Goal: Task Accomplishment & Management: Complete application form

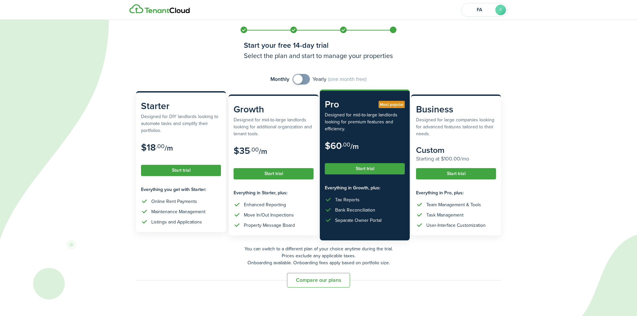
click at [170, 171] on button "Start trial" at bounding box center [181, 170] width 80 height 11
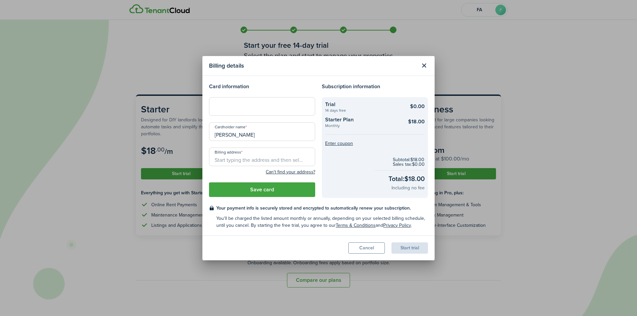
click at [262, 163] on input "Billing address" at bounding box center [262, 157] width 106 height 19
type input "[DOMAIN_NAME][STREET_ADDRESS]"
click at [271, 189] on button "Save card" at bounding box center [262, 189] width 106 height 15
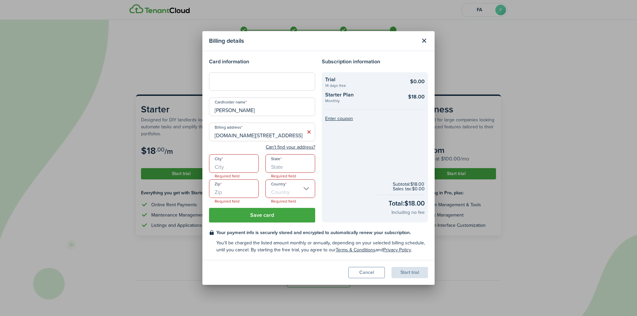
click at [224, 166] on input "City" at bounding box center [234, 163] width 50 height 19
type input "[GEOGRAPHIC_DATA]"
type input "OH"
type input "43068"
click at [281, 191] on input "Country" at bounding box center [290, 188] width 50 height 19
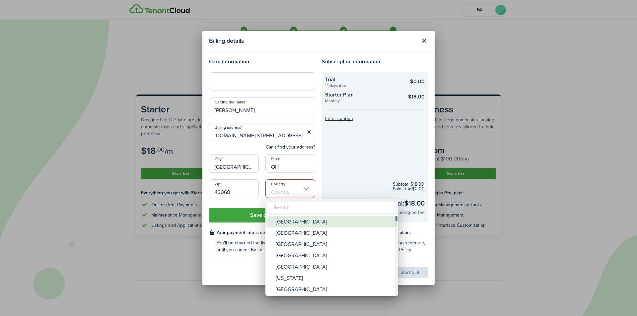
click at [289, 222] on div "[GEOGRAPHIC_DATA]" at bounding box center [333, 221] width 117 height 11
type input "[GEOGRAPHIC_DATA]"
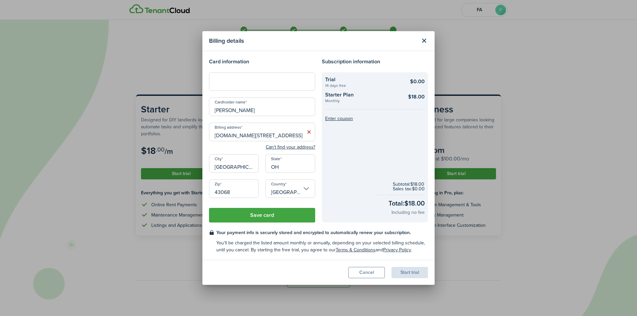
click at [272, 217] on button "Save card" at bounding box center [262, 215] width 106 height 15
click at [269, 216] on button "Save card" at bounding box center [262, 215] width 106 height 15
click at [284, 136] on input "[DOMAIN_NAME][STREET_ADDRESS]" at bounding box center [262, 132] width 106 height 19
click at [219, 136] on input "[DOMAIN_NAME][STREET_ADDRESS]" at bounding box center [262, 132] width 106 height 19
click at [225, 136] on input "[STREET_ADDRESS][DOMAIN_NAME]" at bounding box center [262, 132] width 106 height 19
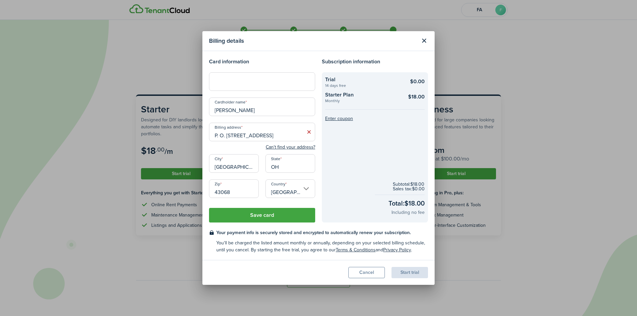
drag, startPoint x: 212, startPoint y: 137, endPoint x: 243, endPoint y: 139, distance: 31.2
click at [243, 139] on input "P. O. [STREET_ADDRESS]" at bounding box center [262, 132] width 106 height 19
click at [240, 146] on span "[STREET_ADDRESS]" at bounding box center [240, 146] width 41 height 7
type input "[STREET_ADDRESS]"
click at [406, 274] on div "Start trial" at bounding box center [409, 272] width 36 height 11
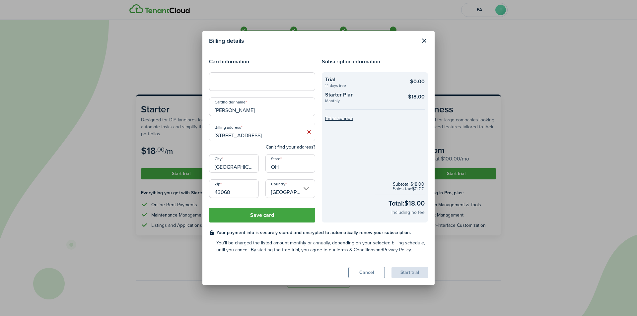
click at [264, 215] on button "Save card" at bounding box center [262, 215] width 106 height 15
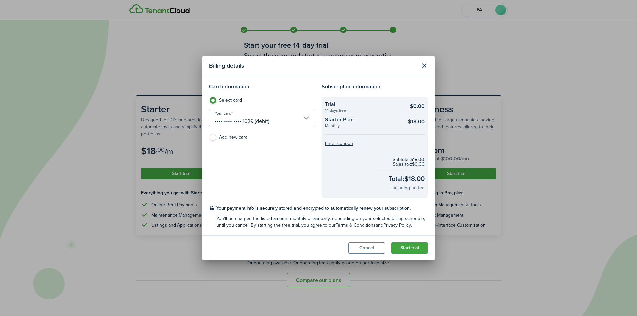
click at [411, 248] on button "Start trial" at bounding box center [409, 247] width 36 height 11
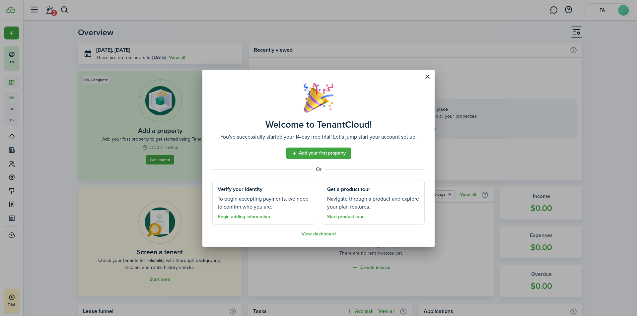
click at [332, 154] on link "Add your first property" at bounding box center [318, 153] width 65 height 11
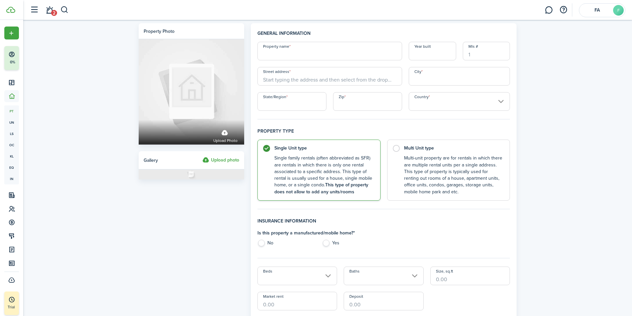
click at [287, 57] on input "Property name" at bounding box center [329, 51] width 145 height 19
type input "[STREET_ADDRESS]"
type input "1973"
click at [267, 78] on input "Street address" at bounding box center [329, 76] width 145 height 19
type input "[STREET_ADDRESS]"
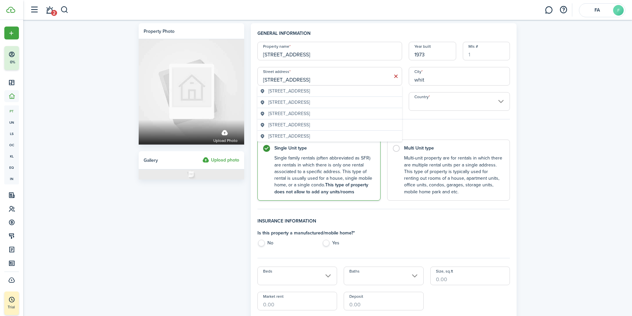
type input "whit"
click at [287, 105] on span "[STREET_ADDRESS]" at bounding box center [288, 102] width 41 height 7
type input "[STREET_ADDRESS]"
type input "Whitehall"
type input "OH"
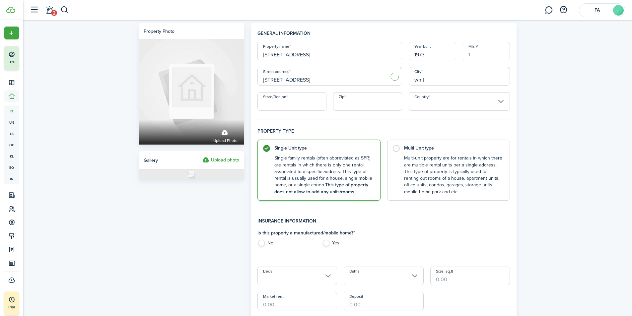
type input "43213"
type input "[GEOGRAPHIC_DATA]"
click at [262, 244] on label "No" at bounding box center [286, 245] width 58 height 10
radio input "true"
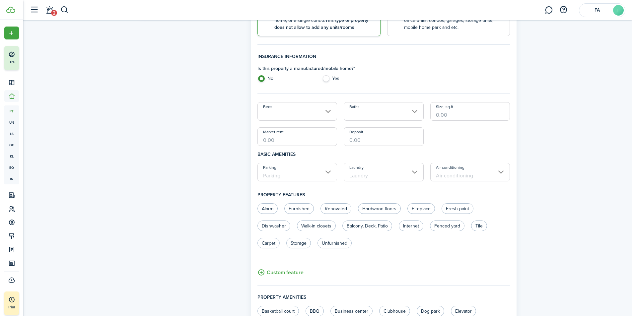
scroll to position [166, 0]
click at [443, 114] on input "Size, sq.ft" at bounding box center [470, 110] width 80 height 19
type input "7,600"
click at [280, 140] on input "Market rent" at bounding box center [297, 135] width 80 height 19
type input "$7,600.00"
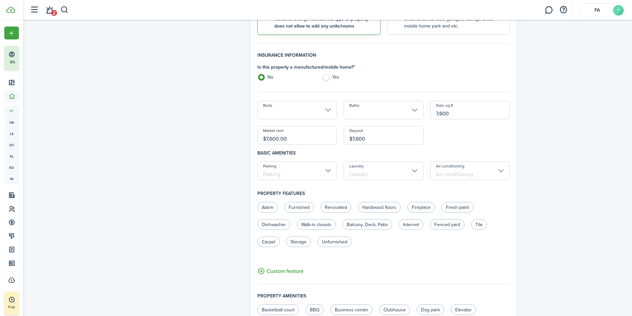
type input "$7,600.00"
click at [322, 174] on input "Parking" at bounding box center [297, 170] width 80 height 19
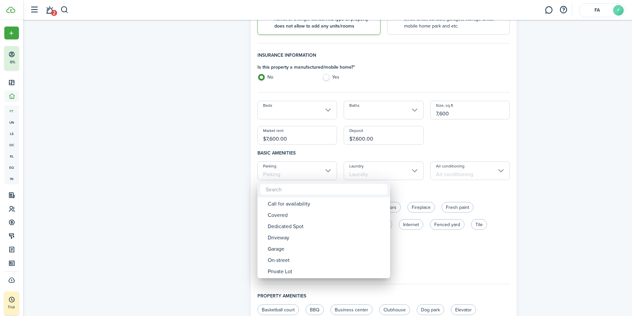
click at [583, 187] on div at bounding box center [316, 158] width 738 height 422
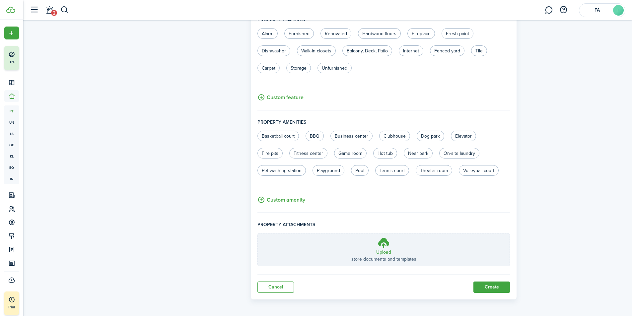
scroll to position [341, 0]
click at [490, 285] on button "Create" at bounding box center [491, 285] width 36 height 11
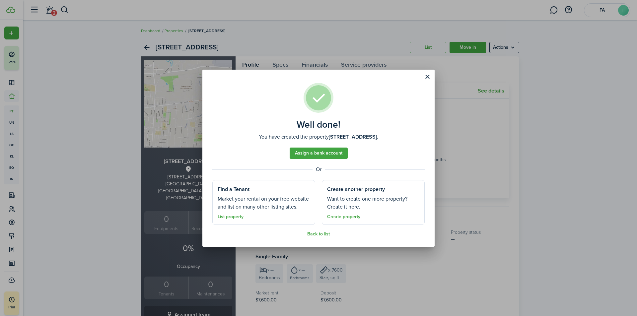
click at [426, 76] on button "Close modal" at bounding box center [426, 76] width 11 height 11
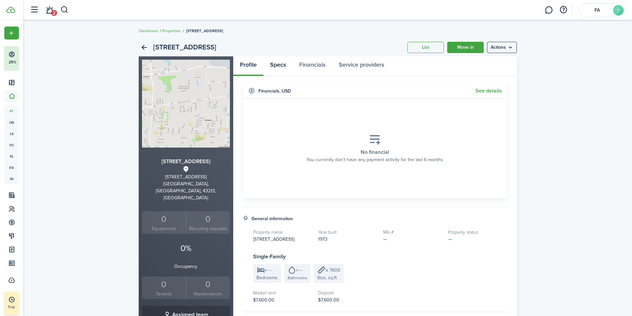
click at [278, 63] on link "Specs" at bounding box center [277, 66] width 29 height 20
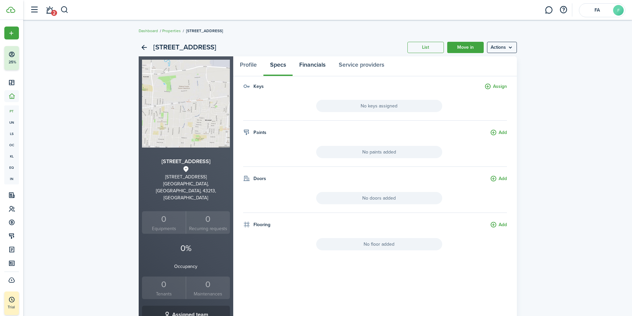
click at [313, 65] on link "Financials" at bounding box center [311, 66] width 39 height 20
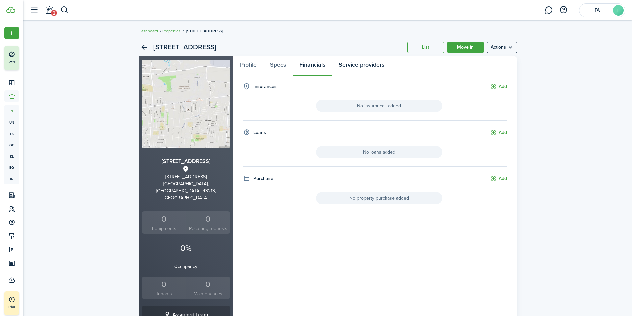
click at [357, 66] on link "Service providers" at bounding box center [361, 66] width 59 height 20
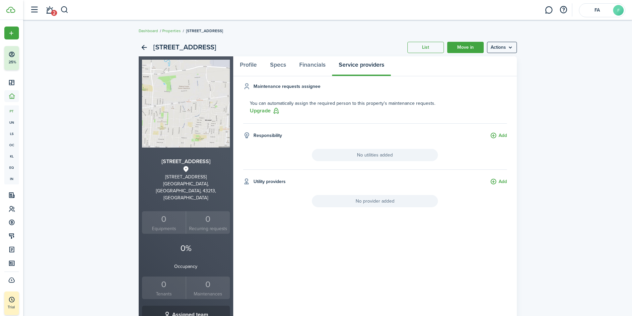
click at [508, 45] on menu-btn "Actions" at bounding box center [502, 47] width 30 height 11
click at [414, 49] on link "List" at bounding box center [425, 47] width 36 height 11
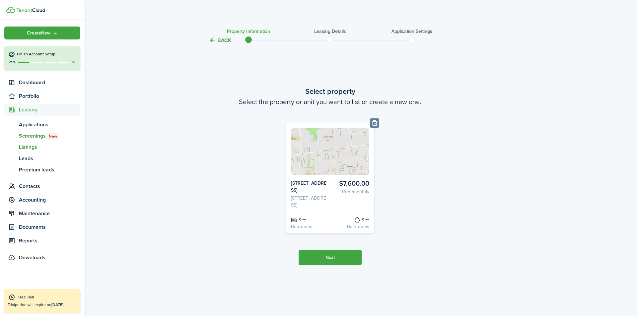
click at [33, 136] on span "Screenings New" at bounding box center [49, 136] width 61 height 8
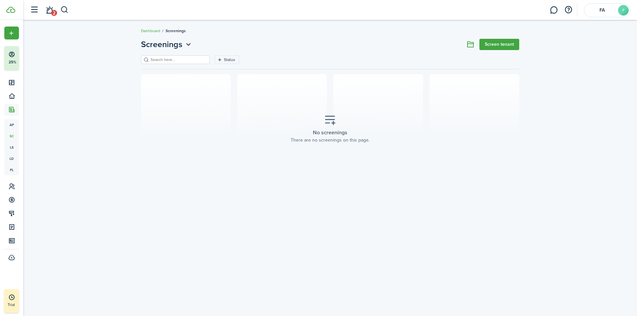
click at [495, 44] on link "Screen tenant" at bounding box center [499, 44] width 40 height 11
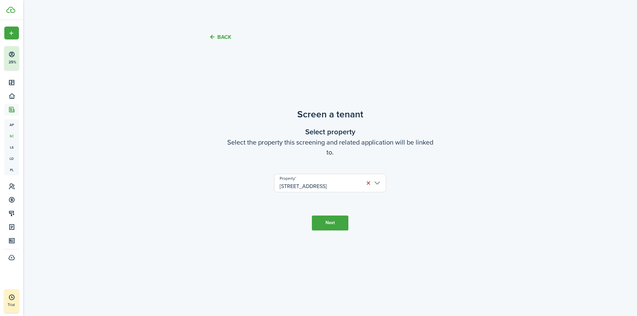
click at [331, 224] on button "Next" at bounding box center [330, 222] width 36 height 15
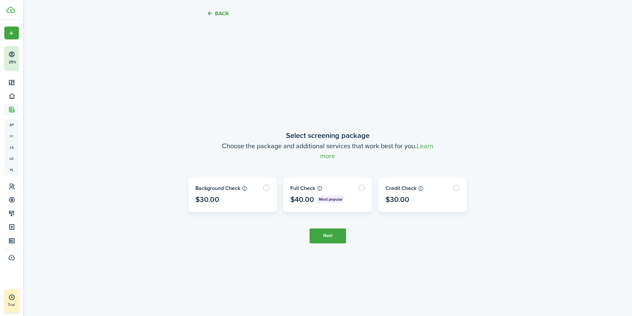
scroll to position [265, 0]
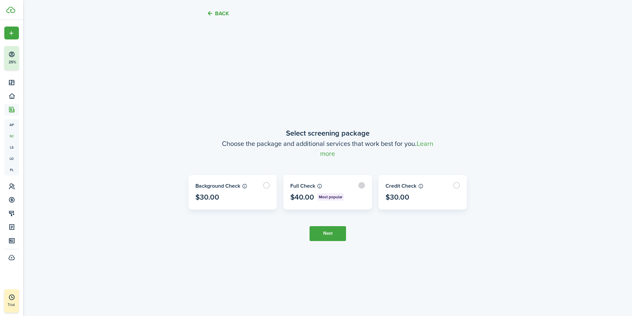
click at [364, 185] on label at bounding box center [327, 192] width 88 height 34
radio input "true"
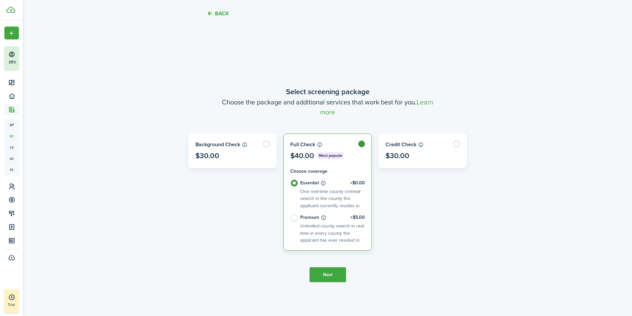
click at [325, 275] on button "Next" at bounding box center [327, 274] width 36 height 15
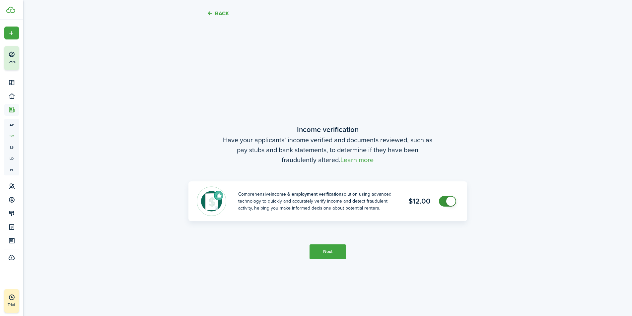
scroll to position [581, 0]
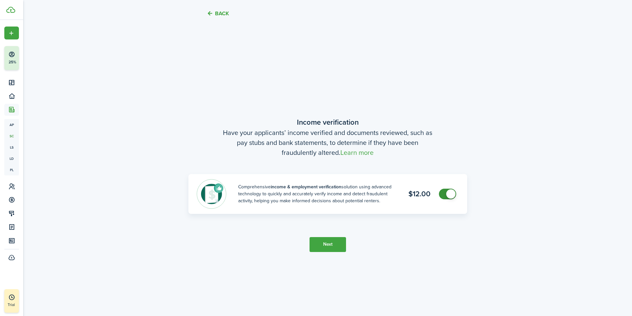
click at [331, 246] on button "Next" at bounding box center [327, 244] width 36 height 15
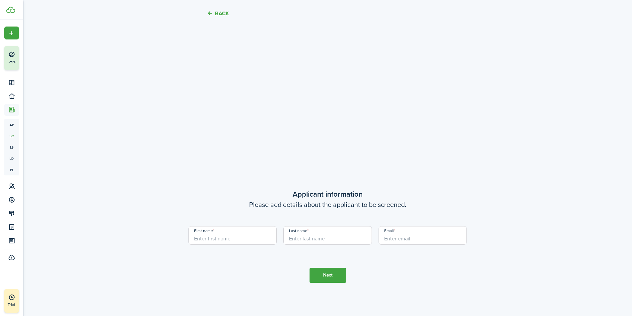
scroll to position [842, 0]
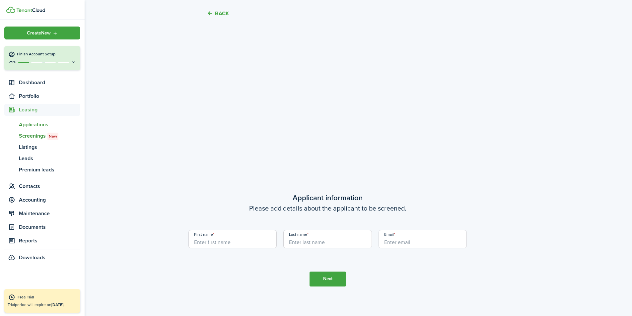
click at [42, 125] on span "Applications" at bounding box center [49, 125] width 61 height 8
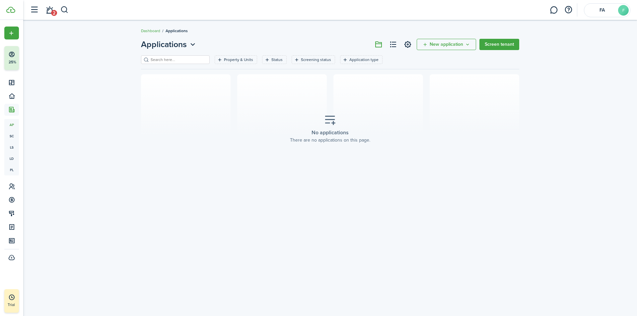
click at [192, 44] on icon "Open menu" at bounding box center [192, 44] width 9 height 8
click at [232, 33] on breadcrumb "Dashboard Applications" at bounding box center [330, 27] width 378 height 15
click at [217, 62] on icon "Open filter" at bounding box center [220, 59] width 6 height 5
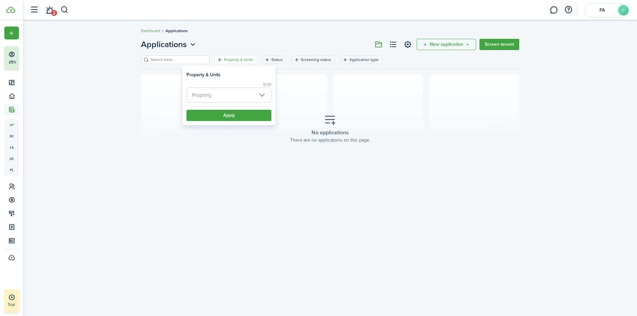
click at [261, 93] on span "Property" at bounding box center [229, 95] width 84 height 15
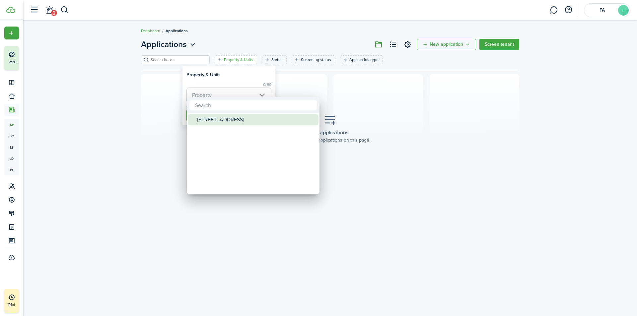
click at [223, 119] on div "[STREET_ADDRESS]" at bounding box center [255, 119] width 117 height 11
type input "[STREET_ADDRESS]"
click at [389, 94] on div at bounding box center [318, 158] width 743 height 422
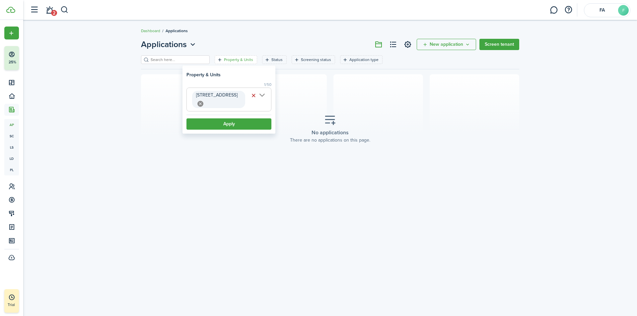
click at [318, 78] on section "No applications There are no applications on this page." at bounding box center [330, 128] width 378 height 109
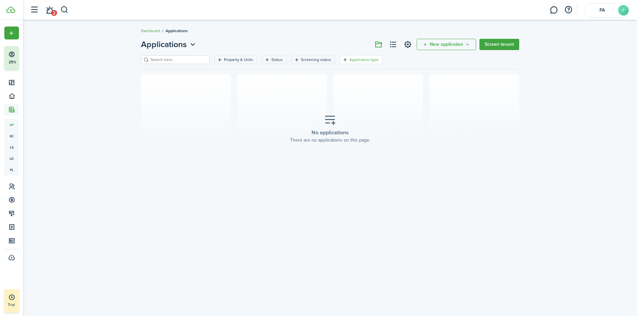
click at [342, 59] on icon "Open filter" at bounding box center [345, 59] width 6 height 5
click at [386, 87] on input "text" at bounding box center [351, 89] width 85 height 15
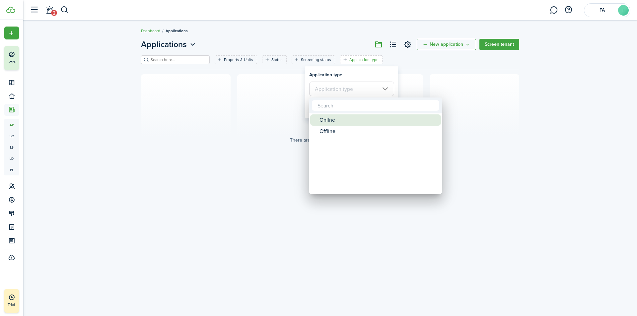
click at [325, 118] on div "Online" at bounding box center [377, 119] width 117 height 11
type input "Online"
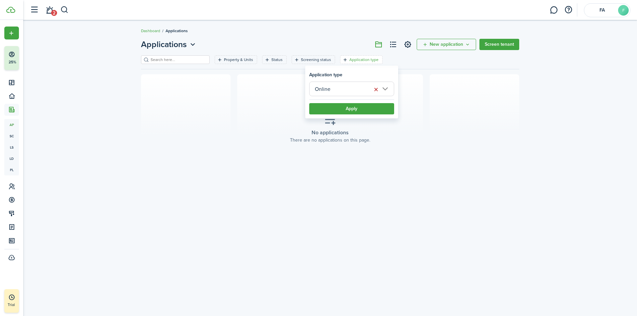
click at [334, 109] on button "Apply" at bounding box center [351, 108] width 85 height 11
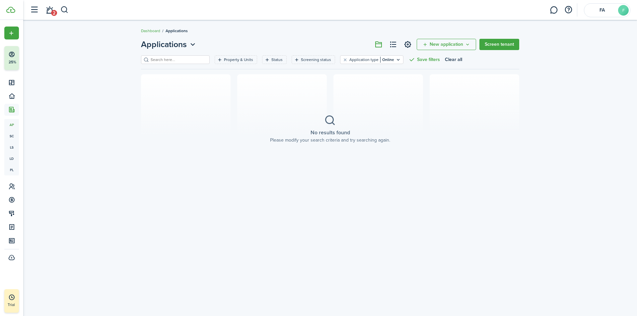
click at [427, 45] on button "New application" at bounding box center [445, 44] width 59 height 11
click at [437, 58] on link "Add application" at bounding box center [447, 59] width 58 height 12
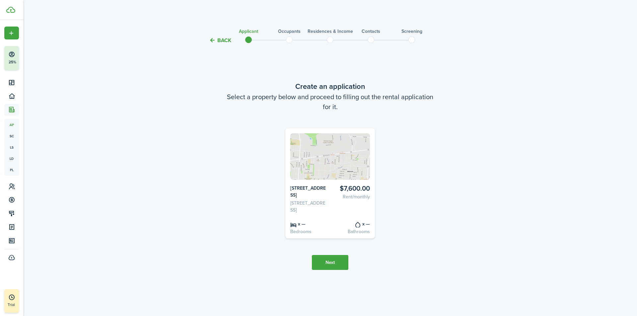
click at [328, 266] on button "Next" at bounding box center [330, 262] width 36 height 15
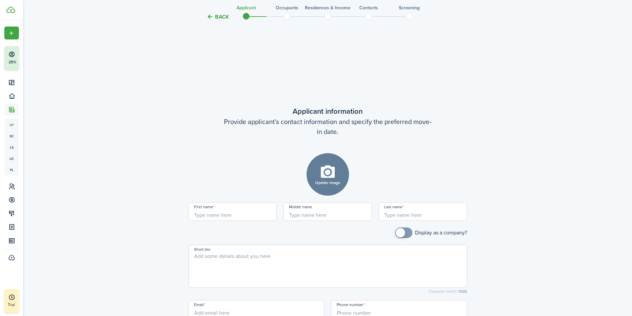
scroll to position [216, 0]
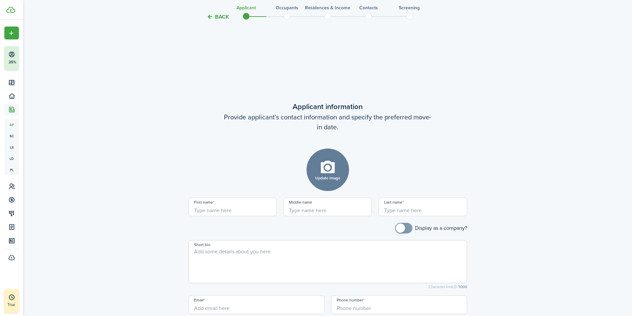
click at [226, 209] on input "First name" at bounding box center [232, 207] width 89 height 19
type input "A"
type input "L"
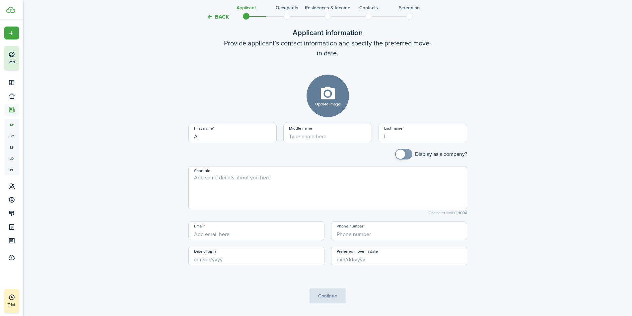
scroll to position [316, 0]
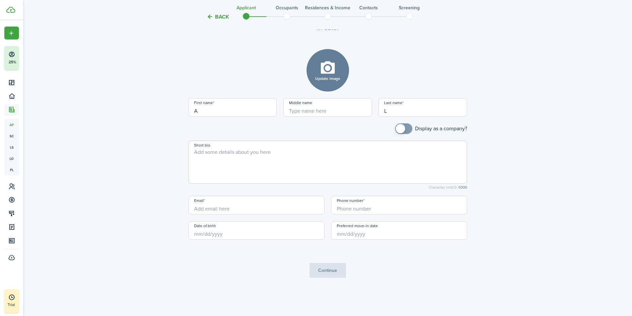
click at [214, 206] on input "Email" at bounding box center [256, 205] width 136 height 19
type input "[EMAIL_ADDRESS][DOMAIN_NAME]"
type input "[PHONE_NUMBER]"
click at [206, 234] on input "Date of birth" at bounding box center [256, 230] width 136 height 19
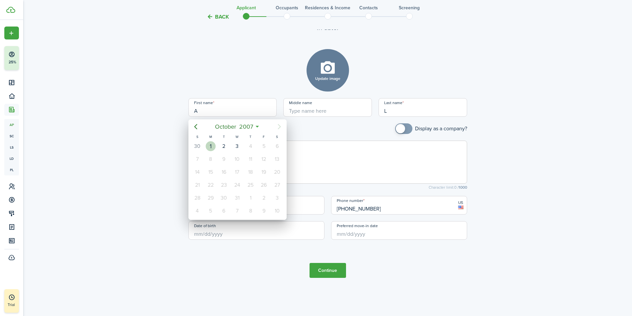
click at [212, 145] on div "1" at bounding box center [211, 146] width 10 height 10
type input "[DATE]"
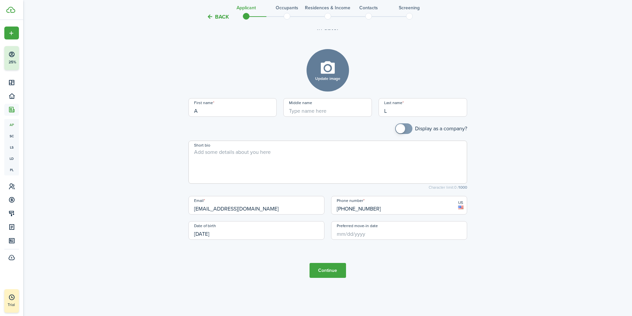
click at [360, 231] on input "Preferred move-in date" at bounding box center [399, 230] width 136 height 19
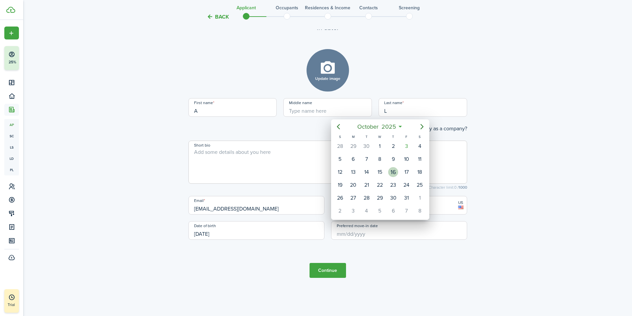
click at [394, 173] on div "16" at bounding box center [393, 172] width 10 height 10
type input "[DATE]"
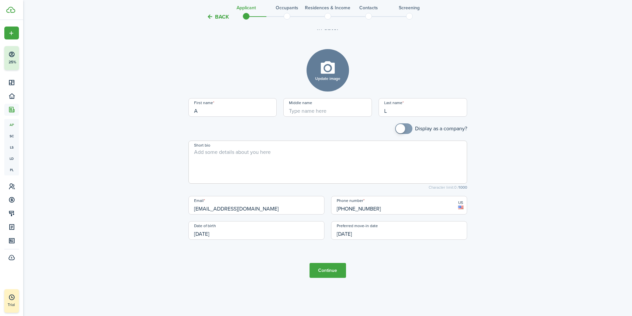
click at [330, 270] on button "Continue" at bounding box center [327, 270] width 36 height 15
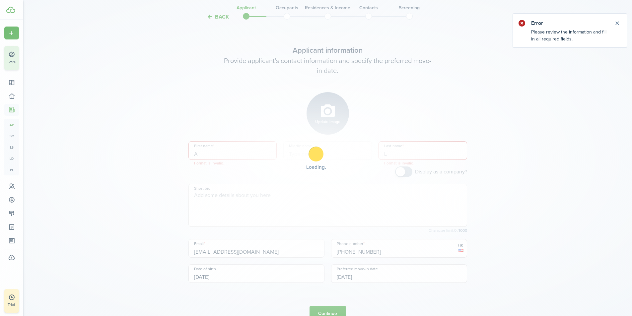
scroll to position [266, 0]
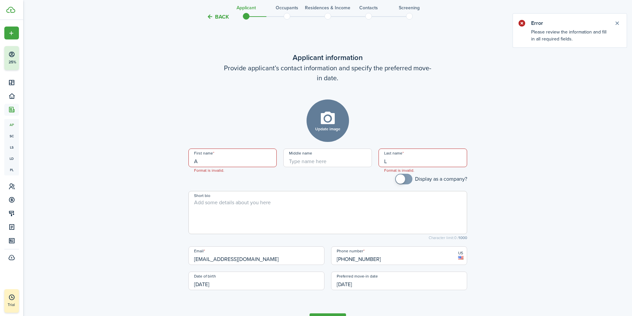
click at [210, 161] on input "A" at bounding box center [232, 158] width 89 height 19
type input "Aaa"
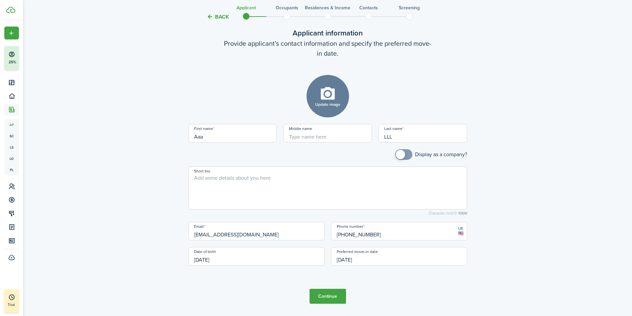
scroll to position [316, 0]
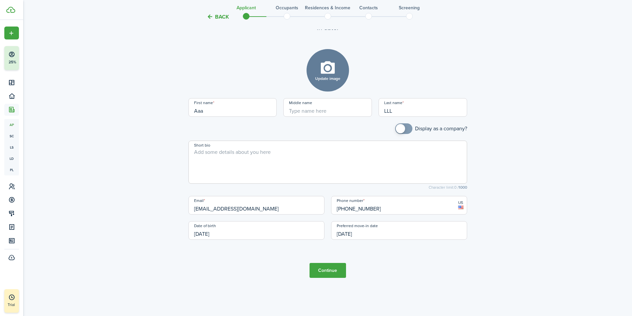
type input "LLL"
click at [331, 268] on button "Continue" at bounding box center [327, 270] width 36 height 15
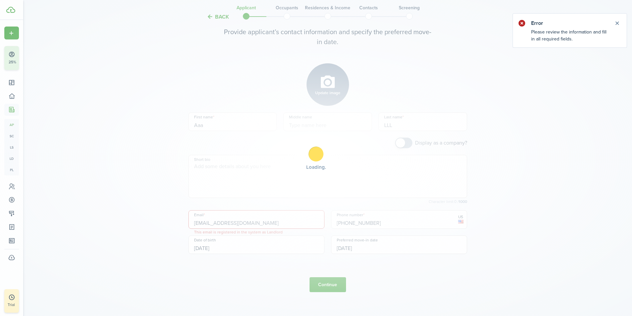
scroll to position [316, 0]
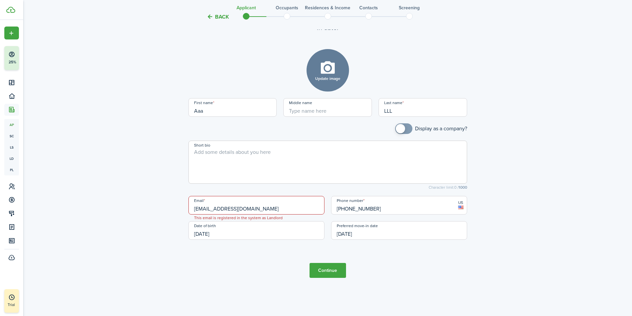
click at [201, 210] on input "[EMAIL_ADDRESS][DOMAIN_NAME]" at bounding box center [256, 205] width 136 height 19
type input "[EMAIL_ADDRESS][DOMAIN_NAME]"
click at [333, 269] on button "Continue" at bounding box center [327, 270] width 36 height 15
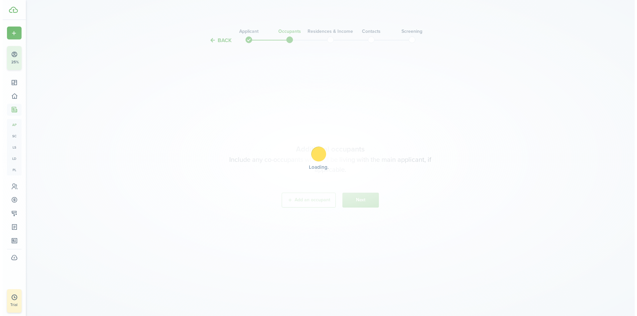
scroll to position [0, 0]
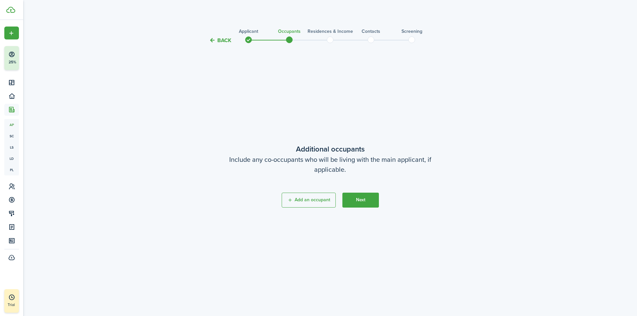
click at [358, 199] on button "Next" at bounding box center [360, 200] width 36 height 15
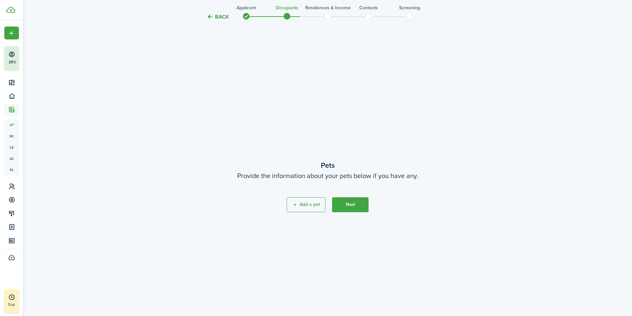
scroll to position [272, 0]
click at [352, 204] on button "Next" at bounding box center [350, 203] width 36 height 15
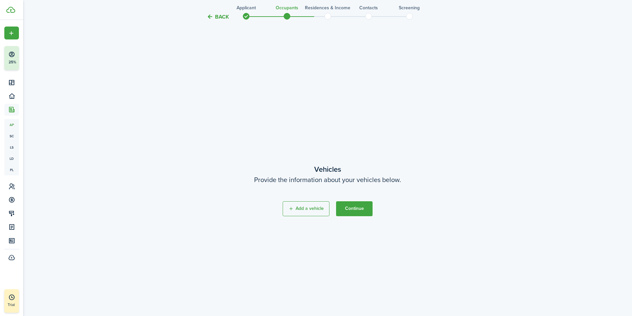
scroll to position [587, 0]
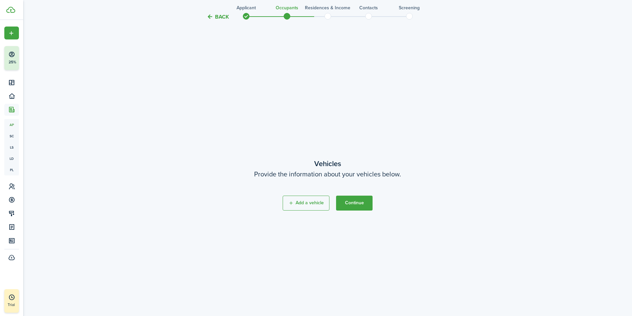
click at [348, 201] on button "Continue" at bounding box center [354, 203] width 36 height 15
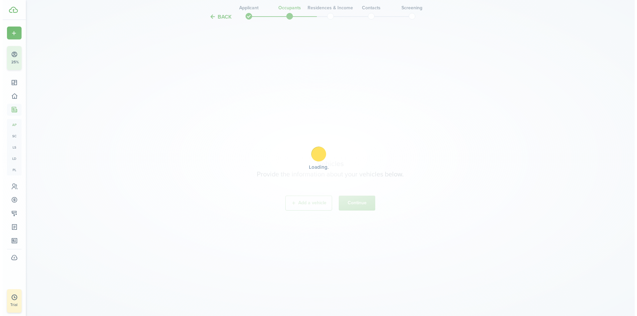
scroll to position [0, 0]
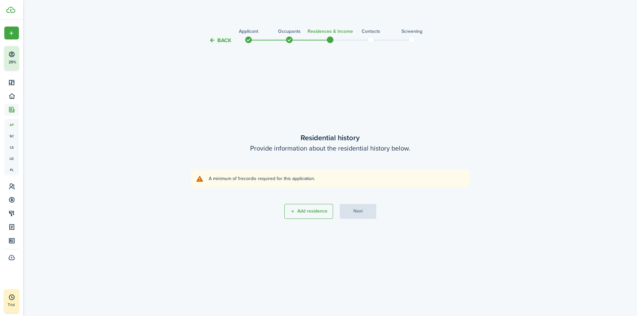
click at [220, 40] on button "Back" at bounding box center [220, 40] width 22 height 7
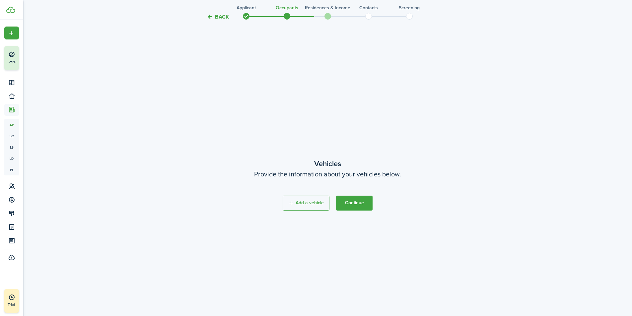
click at [220, 15] on button "Back" at bounding box center [218, 16] width 22 height 7
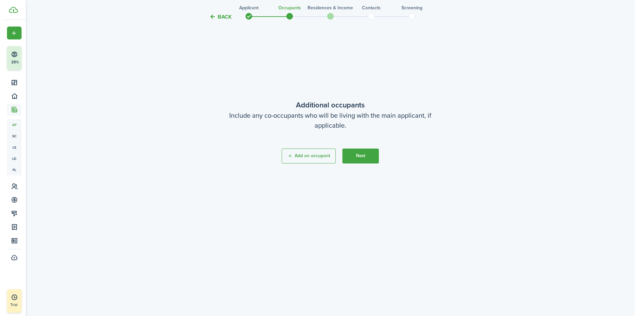
scroll to position [0, 0]
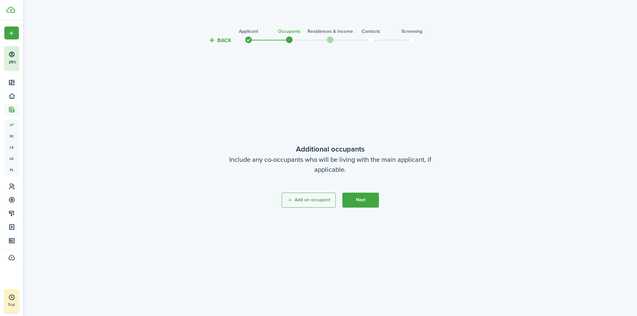
click at [214, 42] on button "Back" at bounding box center [220, 40] width 22 height 7
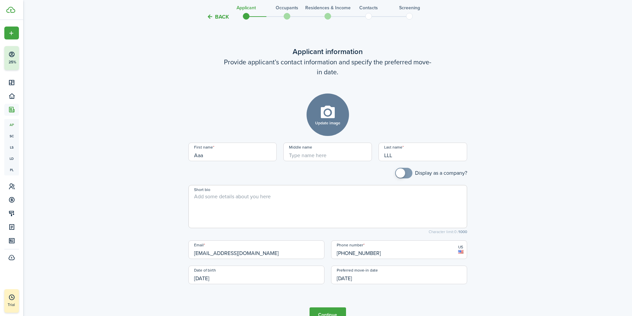
click at [219, 16] on button "Back" at bounding box center [218, 16] width 22 height 7
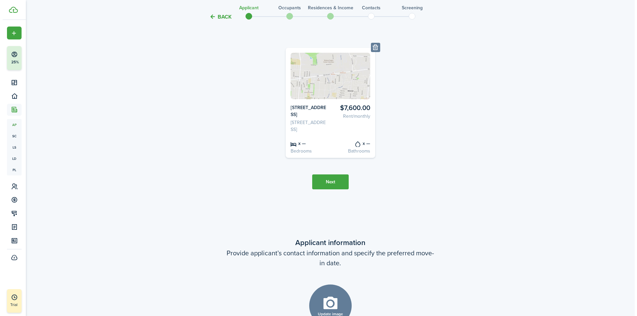
scroll to position [0, 0]
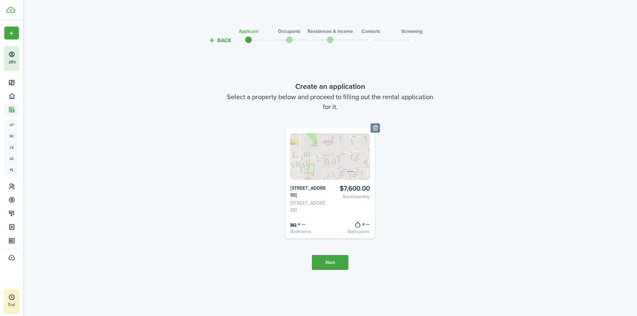
click at [220, 40] on button "Back" at bounding box center [220, 40] width 22 height 7
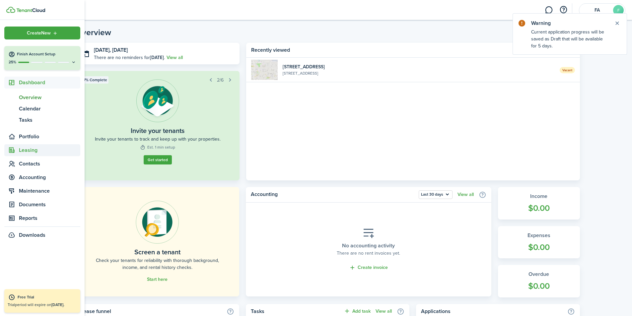
click at [28, 148] on span "Leasing" at bounding box center [49, 150] width 61 height 8
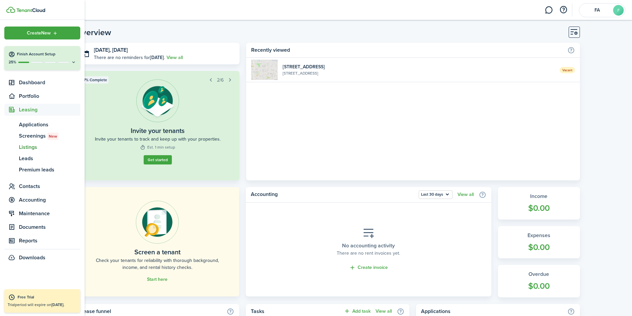
click at [31, 148] on span "Listings" at bounding box center [49, 147] width 61 height 8
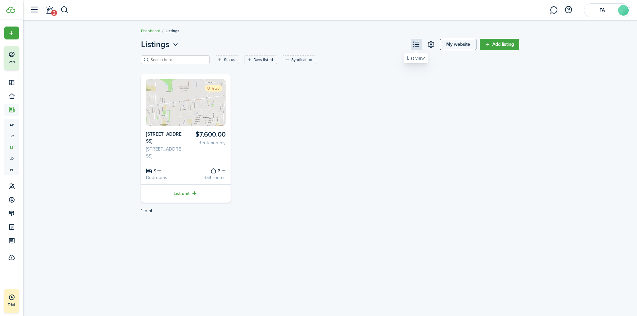
click at [416, 44] on button at bounding box center [415, 44] width 11 height 11
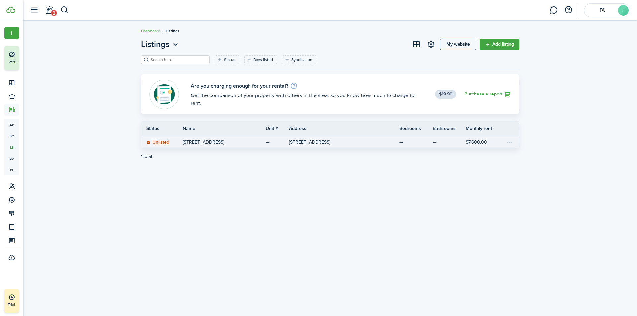
click at [157, 143] on status "Unlisted" at bounding box center [157, 142] width 23 height 5
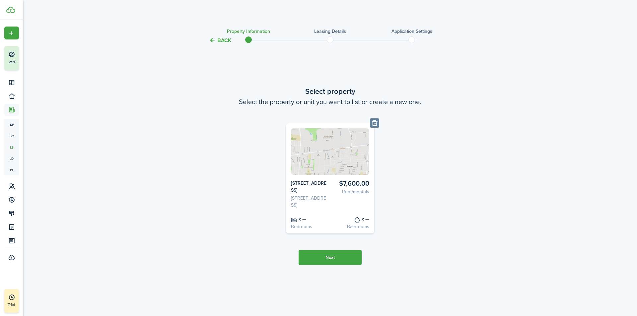
click at [324, 258] on button "Next" at bounding box center [329, 257] width 63 height 15
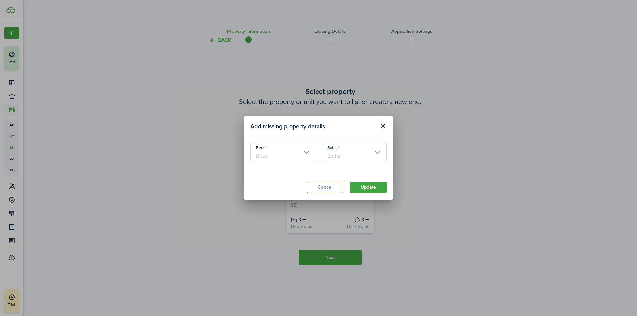
click at [306, 151] on input "Beds" at bounding box center [282, 152] width 65 height 19
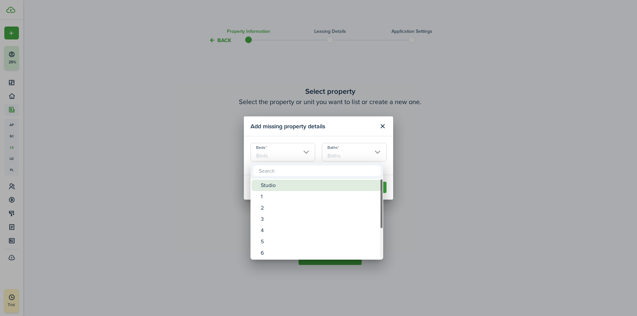
click at [272, 186] on div "Studio" at bounding box center [319, 185] width 117 height 11
type input "Studio"
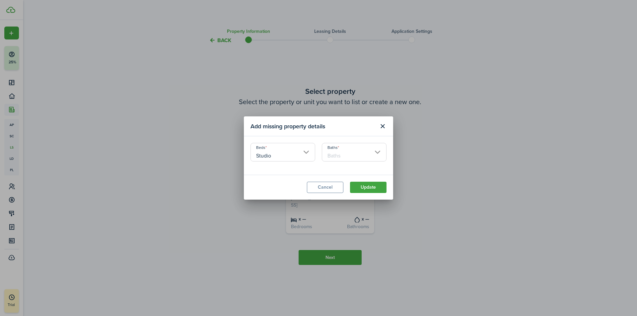
click at [376, 152] on input "Baths" at bounding box center [354, 152] width 65 height 19
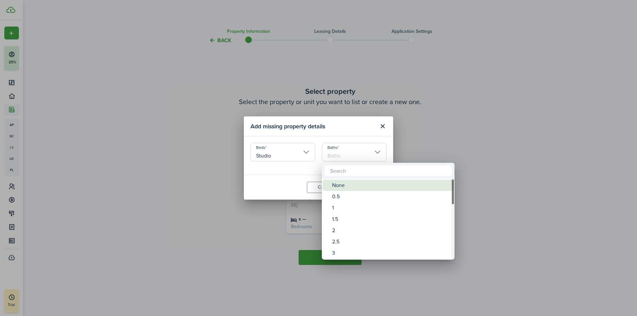
click at [339, 185] on div "None" at bounding box center [390, 185] width 117 height 11
type input "None"
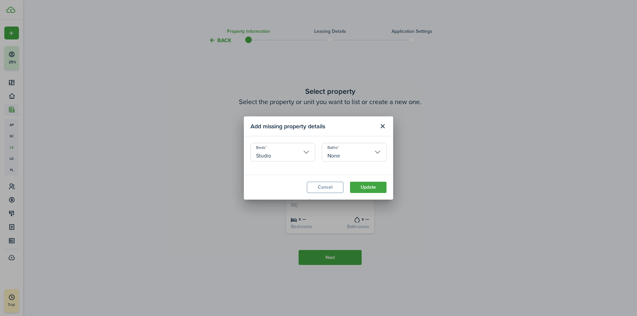
click at [368, 188] on button "Update" at bounding box center [368, 187] width 36 height 11
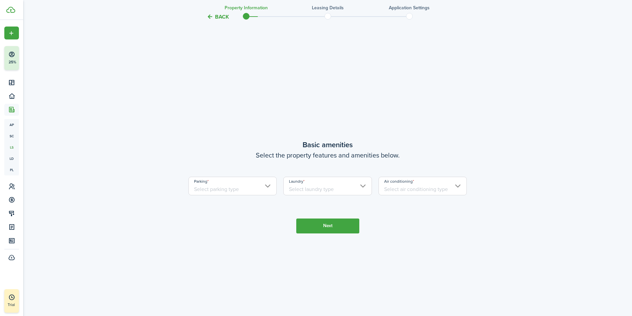
scroll to position [272, 0]
click at [269, 184] on input "Parking" at bounding box center [232, 184] width 89 height 19
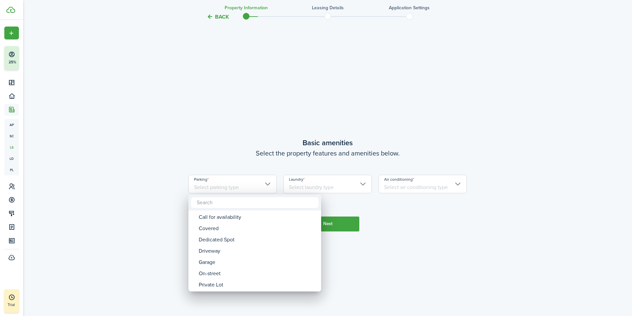
click at [416, 138] on div at bounding box center [316, 158] width 738 height 422
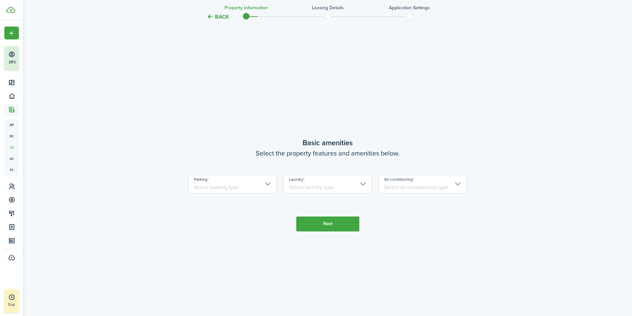
click at [268, 184] on input "Parking" at bounding box center [232, 184] width 89 height 19
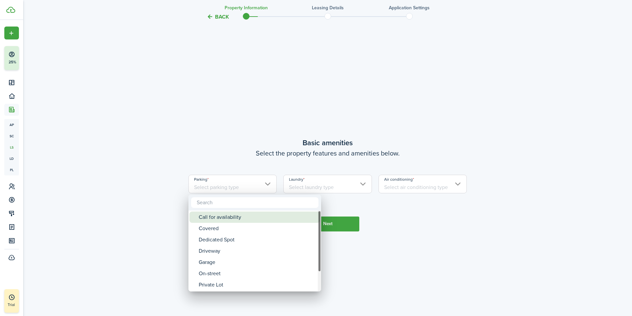
click at [239, 217] on div "Call for availability" at bounding box center [257, 217] width 117 height 11
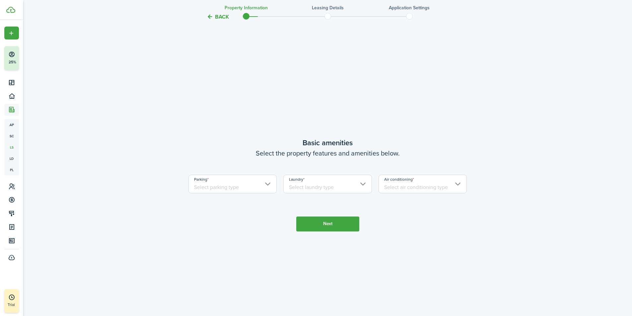
type input "Call for availability"
click at [360, 184] on input "Laundry" at bounding box center [327, 184] width 89 height 19
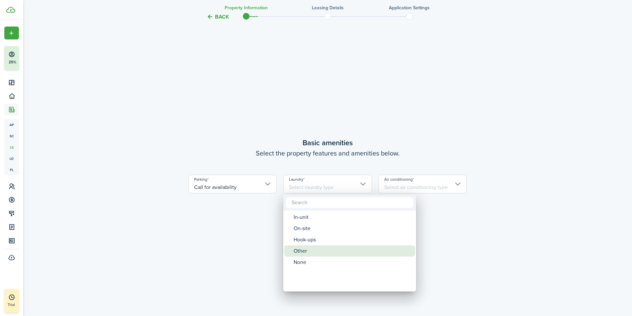
click at [309, 250] on div "Other" at bounding box center [351, 250] width 117 height 11
type input "Other"
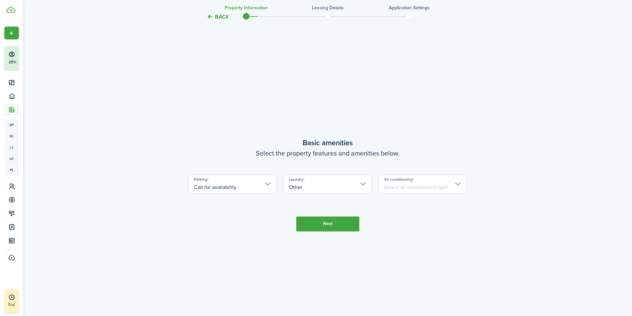
click at [449, 181] on input "Air conditioning" at bounding box center [422, 184] width 89 height 19
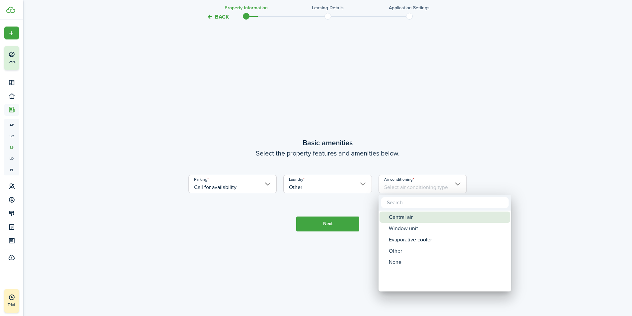
click at [415, 216] on div "Central air" at bounding box center [447, 217] width 117 height 11
type input "Central air"
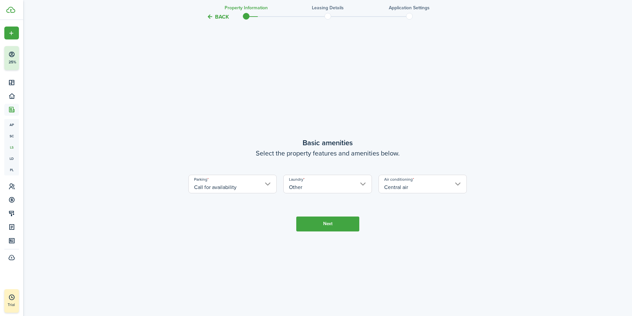
click at [341, 224] on button "Next" at bounding box center [327, 223] width 63 height 15
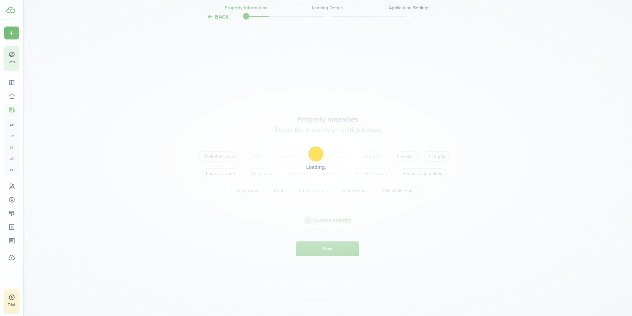
scroll to position [587, 0]
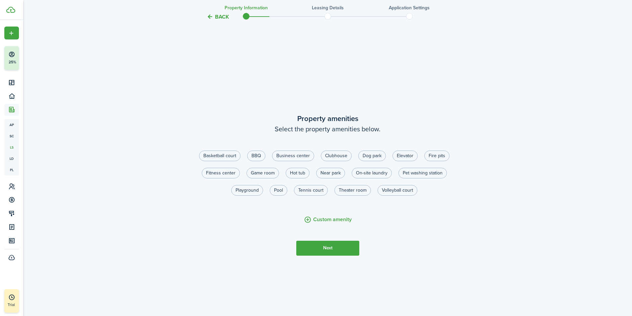
click at [321, 247] on button "Next" at bounding box center [327, 248] width 63 height 15
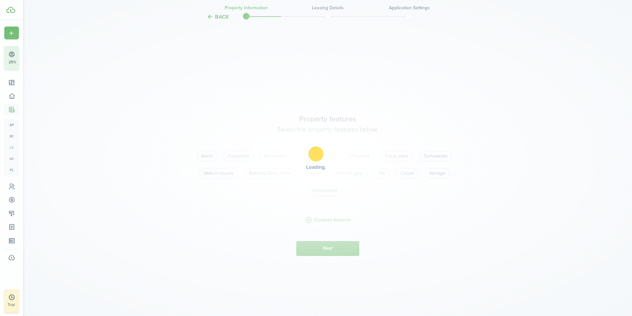
scroll to position [903, 0]
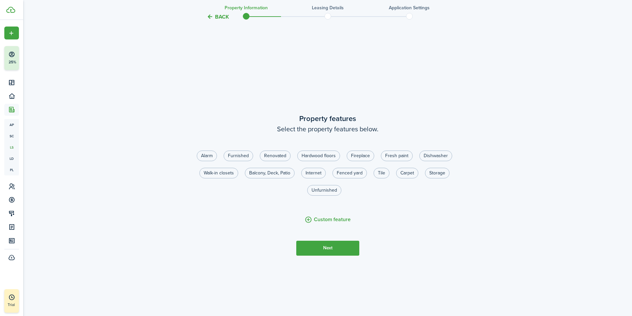
click at [332, 247] on button "Next" at bounding box center [327, 248] width 63 height 15
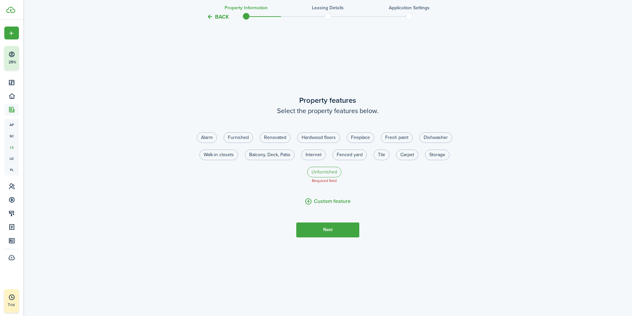
click at [328, 171] on label "Unfurnished" at bounding box center [324, 172] width 34 height 11
radio input "true"
click at [330, 233] on button "Next" at bounding box center [327, 229] width 63 height 15
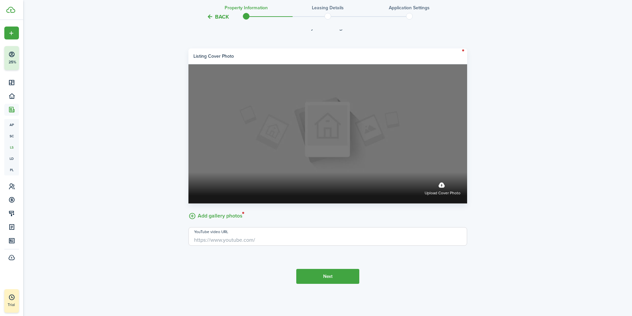
scroll to position [1264, 0]
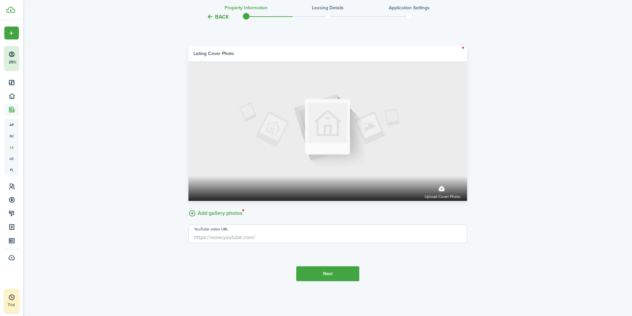
click at [334, 270] on button "Next" at bounding box center [327, 273] width 63 height 15
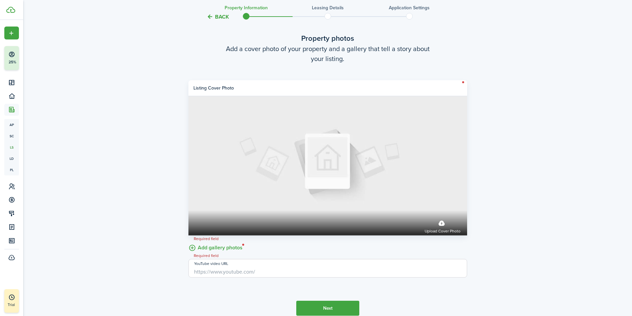
click at [215, 266] on input "YouTube video URL" at bounding box center [327, 268] width 278 height 19
click at [191, 247] on label "Add gallery photos" at bounding box center [215, 247] width 54 height 10
click at [188, 242] on input "Add gallery photos" at bounding box center [188, 242] width 0 height 0
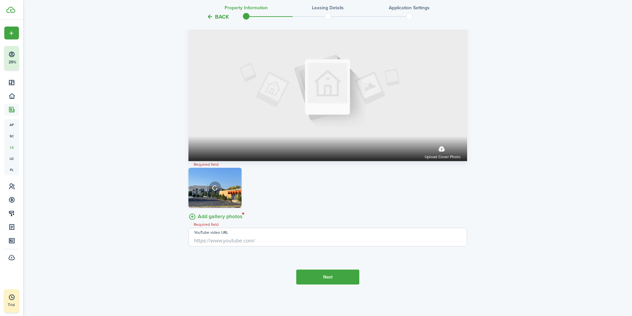
click at [326, 276] on button "Next" at bounding box center [327, 277] width 63 height 15
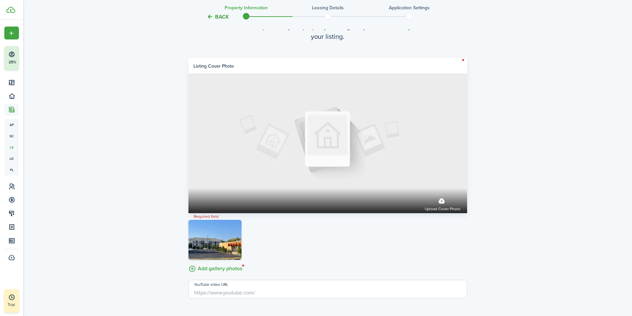
scroll to position [1267, 0]
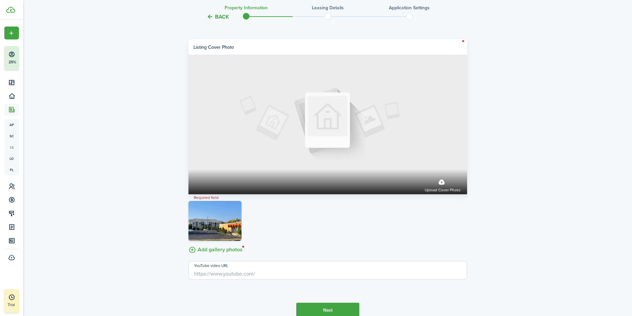
click at [338, 311] on button "Next" at bounding box center [327, 310] width 63 height 15
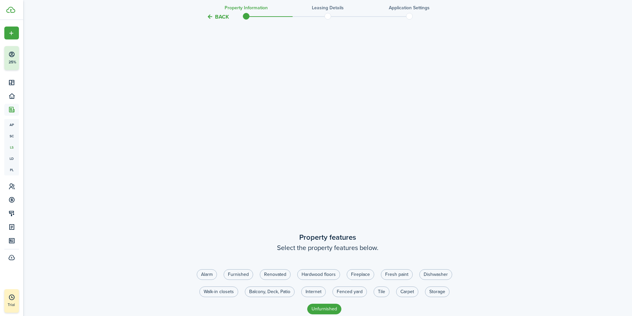
scroll to position [770, 0]
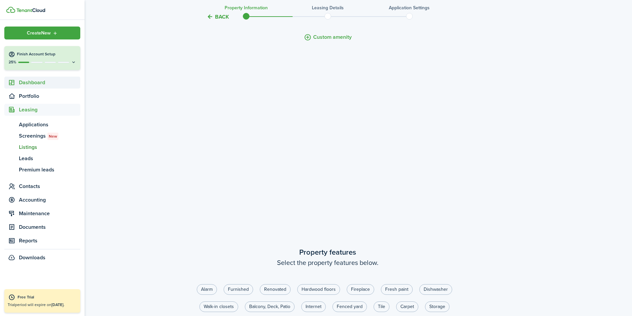
click at [28, 84] on span "Dashboard" at bounding box center [49, 83] width 61 height 8
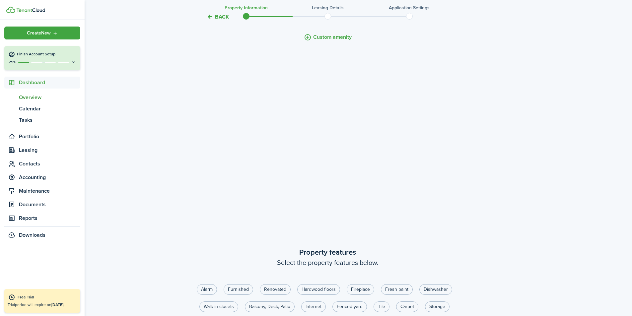
click at [25, 98] on span "Overview" at bounding box center [49, 97] width 61 height 8
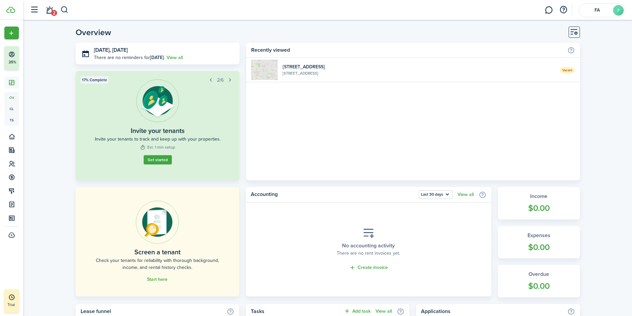
click at [154, 160] on button "Get started" at bounding box center [158, 159] width 28 height 9
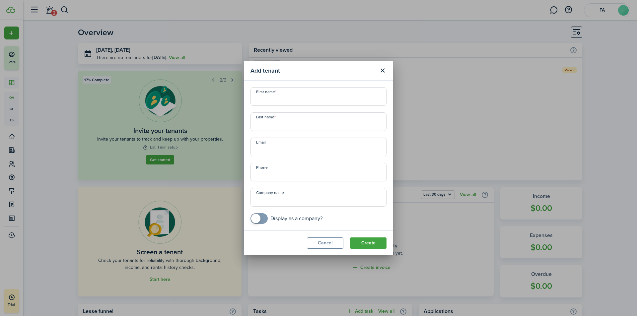
click at [277, 102] on input "First name" at bounding box center [318, 96] width 136 height 19
type input "Sh"
type input "Mo"
type input "[EMAIL_ADDRESS][DOMAIN_NAME]"
type input "+1"
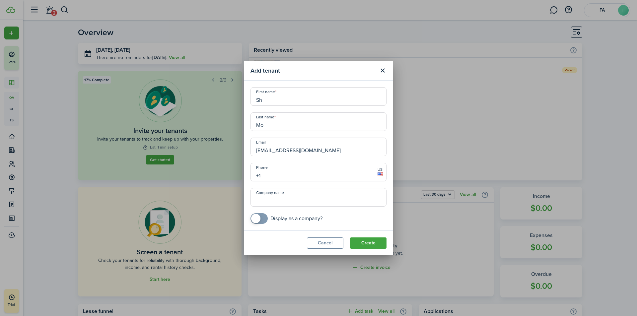
click at [367, 243] on button "Create" at bounding box center [368, 242] width 36 height 11
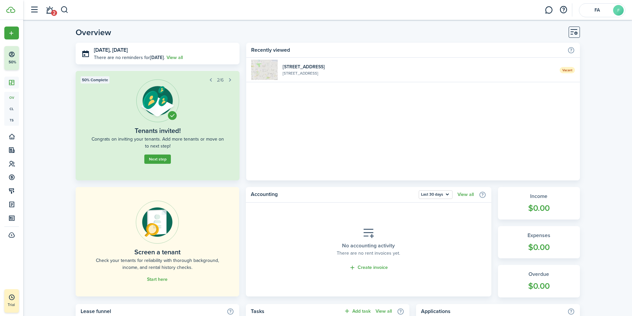
click at [160, 159] on button "Next step" at bounding box center [157, 158] width 27 height 9
click at [156, 160] on link "Get started" at bounding box center [158, 159] width 28 height 9
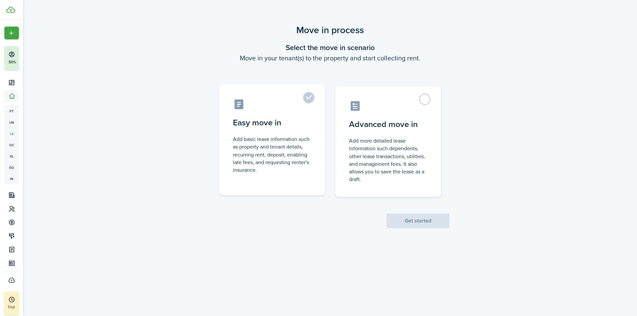
click at [307, 99] on label "Easy move in Add basic lease information such as property and tenant details, r…" at bounding box center [272, 140] width 106 height 111
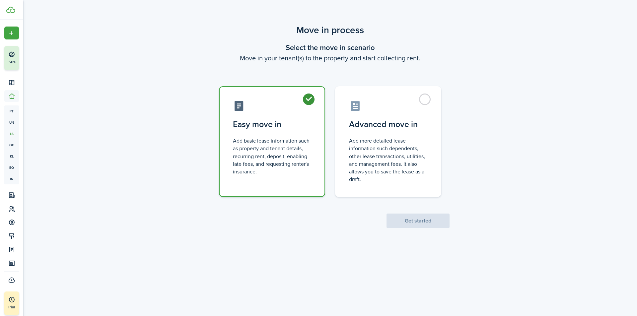
radio input "true"
click at [414, 222] on button "Get started" at bounding box center [417, 220] width 63 height 15
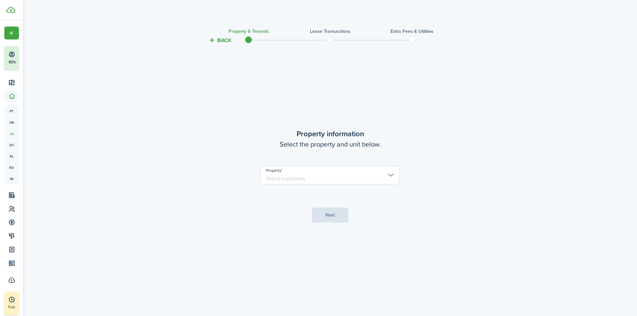
click at [289, 177] on input "Property" at bounding box center [329, 175] width 139 height 19
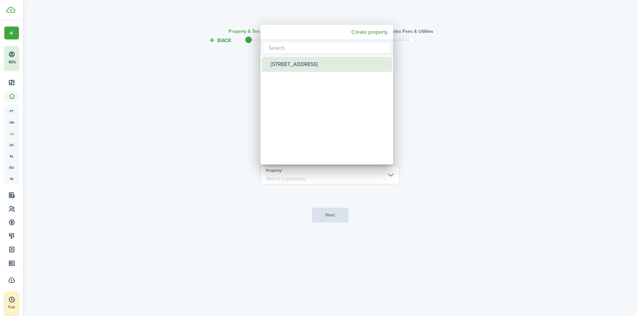
click at [277, 65] on div "[STREET_ADDRESS]" at bounding box center [329, 64] width 117 height 15
type input "[STREET_ADDRESS]"
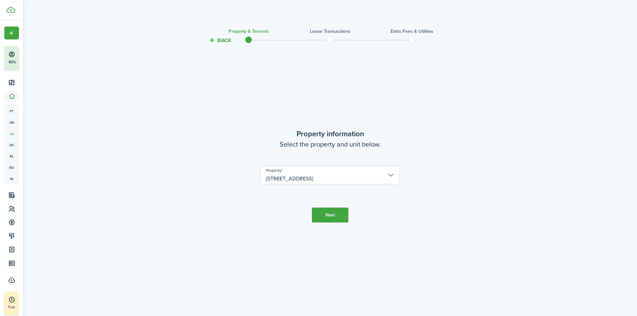
click at [327, 216] on button "Next" at bounding box center [330, 215] width 36 height 15
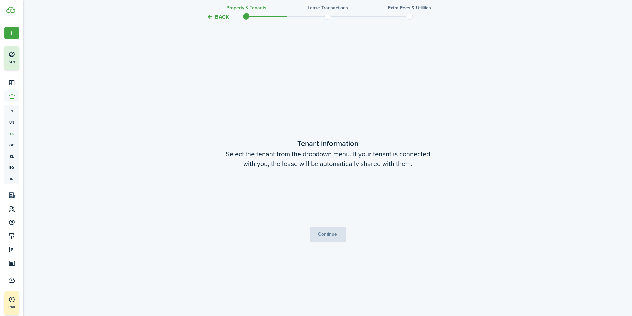
scroll to position [272, 0]
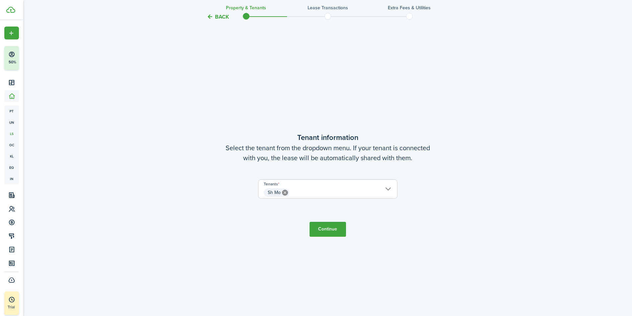
click at [328, 229] on button "Continue" at bounding box center [327, 229] width 36 height 15
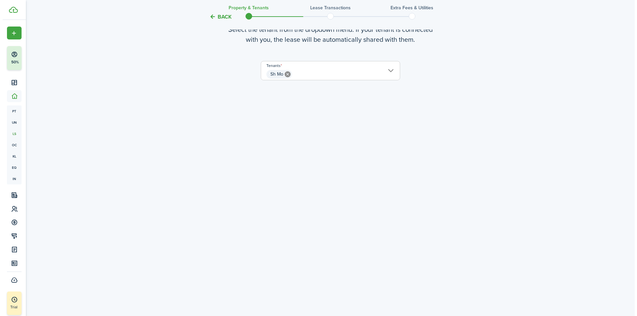
scroll to position [389, 0]
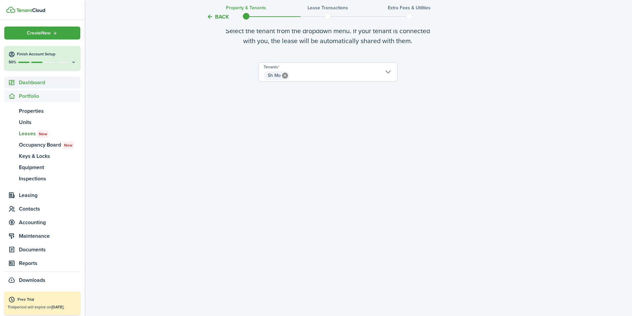
click at [23, 86] on span "Dashboard" at bounding box center [49, 83] width 61 height 8
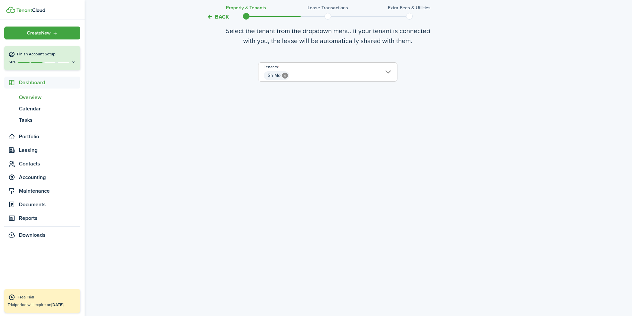
click at [25, 96] on span "Overview" at bounding box center [49, 97] width 61 height 8
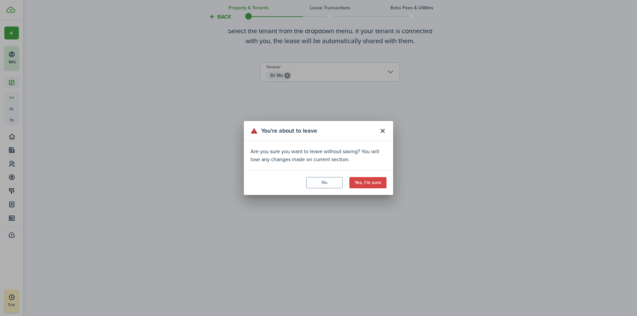
click at [368, 183] on button "Yes, I'm sure" at bounding box center [367, 182] width 37 height 11
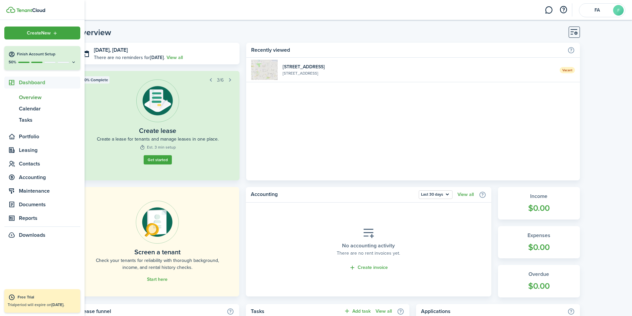
click at [35, 98] on span "Overview" at bounding box center [49, 97] width 61 height 8
click at [32, 84] on span "Dashboard" at bounding box center [49, 83] width 61 height 8
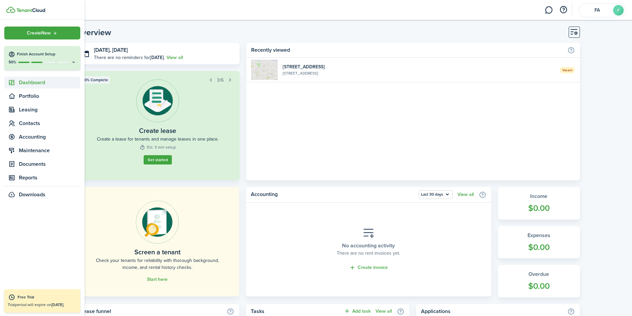
click at [31, 84] on span "Dashboard" at bounding box center [49, 83] width 61 height 8
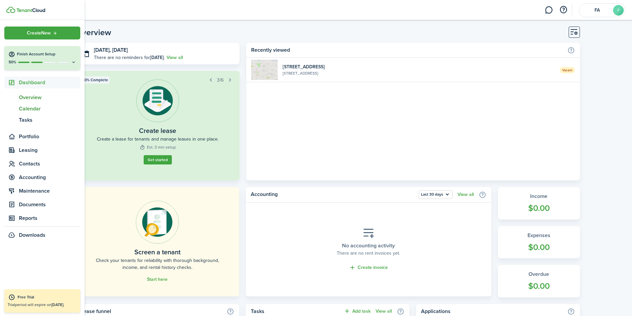
click at [28, 108] on span "Calendar" at bounding box center [49, 109] width 61 height 8
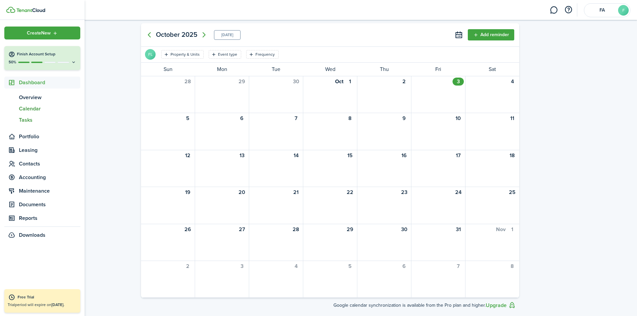
click at [23, 118] on span "Tasks" at bounding box center [49, 120] width 61 height 8
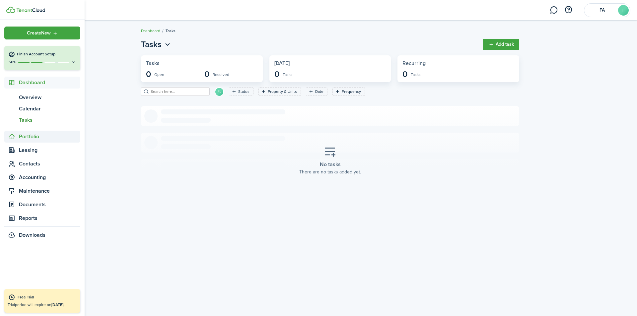
click at [33, 136] on span "Portfolio" at bounding box center [49, 137] width 61 height 8
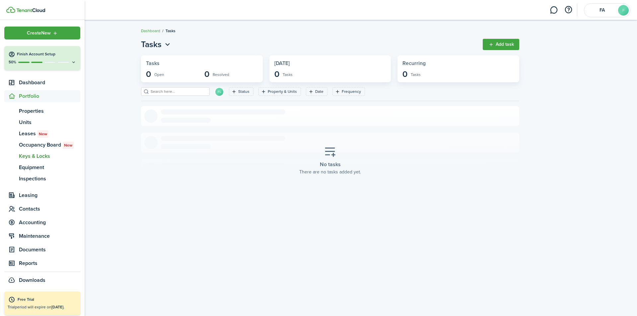
click at [44, 157] on span "Keys & Locks" at bounding box center [49, 156] width 61 height 8
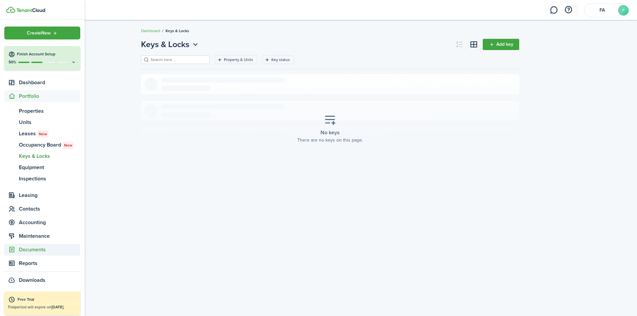
scroll to position [2, 0]
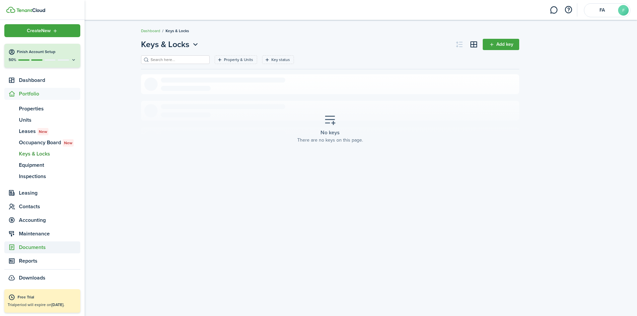
click at [39, 248] on span "Documents" at bounding box center [49, 247] width 61 height 8
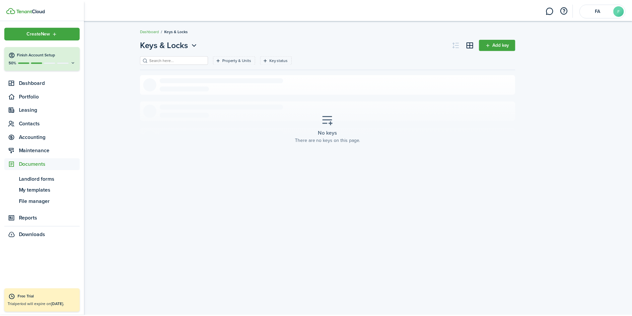
scroll to position [0, 0]
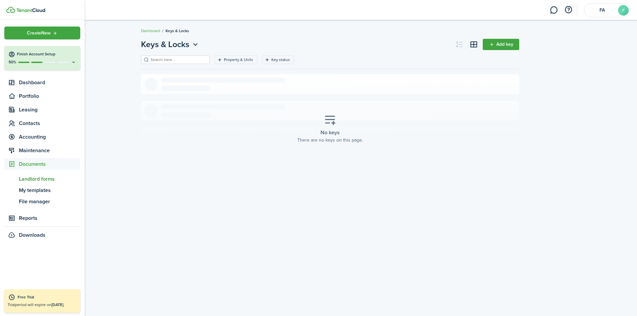
click at [40, 179] on span "Landlord forms" at bounding box center [49, 179] width 61 height 8
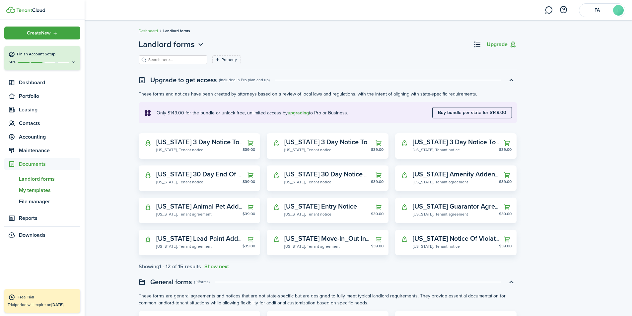
click at [37, 192] on span "My templates" at bounding box center [49, 190] width 61 height 8
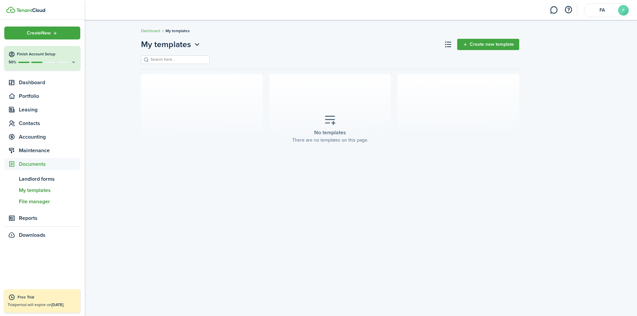
click at [39, 203] on span "File manager" at bounding box center [49, 202] width 61 height 8
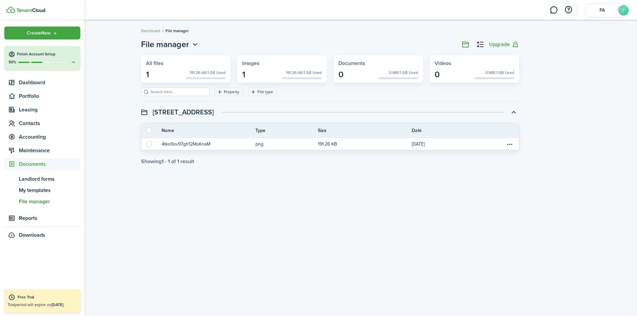
click at [22, 164] on span "Documents" at bounding box center [49, 164] width 61 height 8
click at [22, 152] on span "Maintenance" at bounding box center [49, 151] width 61 height 8
click at [28, 150] on span "Maintenance" at bounding box center [49, 151] width 61 height 8
click at [28, 137] on span "Accounting" at bounding box center [49, 137] width 61 height 8
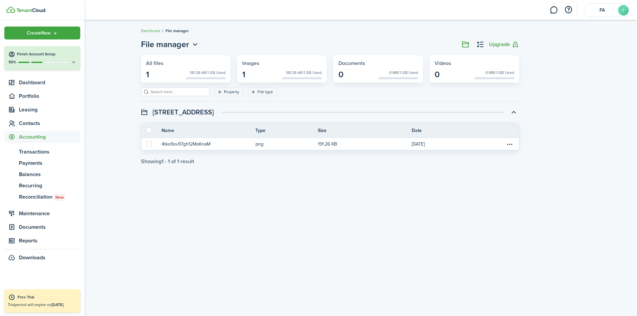
click at [31, 137] on span "Accounting" at bounding box center [49, 137] width 61 height 8
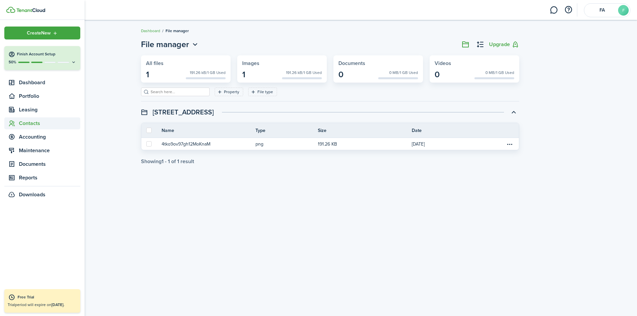
click at [30, 123] on span "Contacts" at bounding box center [49, 123] width 61 height 8
click at [30, 111] on span "Leasing" at bounding box center [49, 110] width 61 height 8
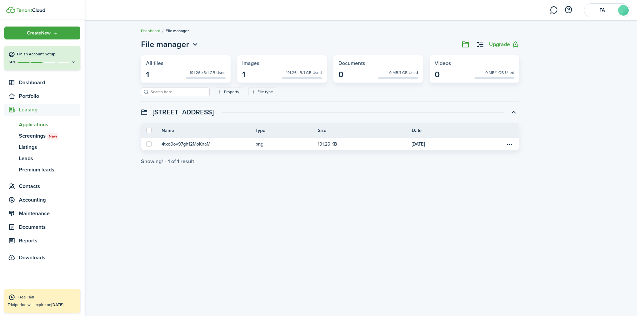
click at [34, 124] on span "Applications" at bounding box center [49, 125] width 61 height 8
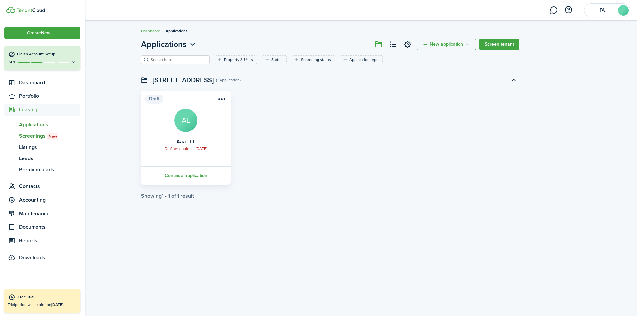
click at [36, 134] on span "Screenings New" at bounding box center [49, 136] width 61 height 8
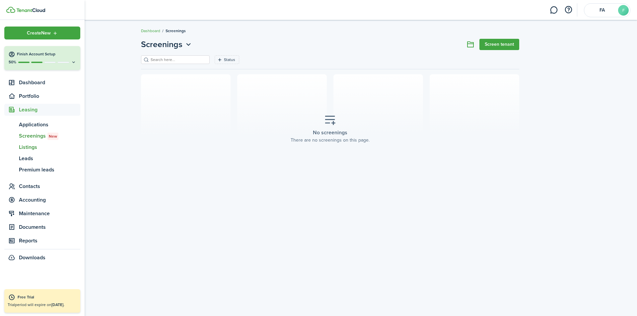
click at [34, 147] on span "Listings" at bounding box center [49, 147] width 61 height 8
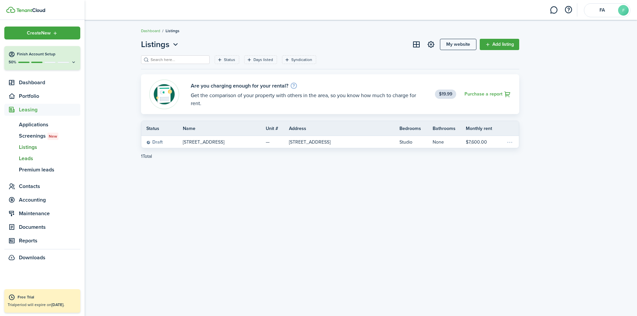
click at [33, 159] on span "Leads" at bounding box center [49, 158] width 61 height 8
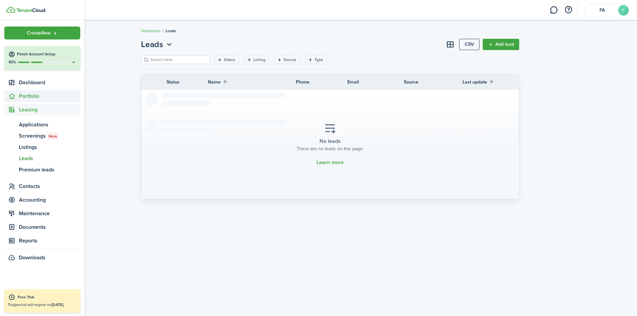
click at [31, 98] on span "Portfolio" at bounding box center [49, 96] width 61 height 8
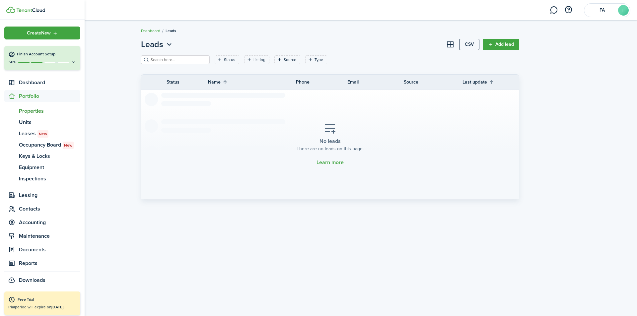
click at [33, 112] on span "Properties" at bounding box center [49, 111] width 61 height 8
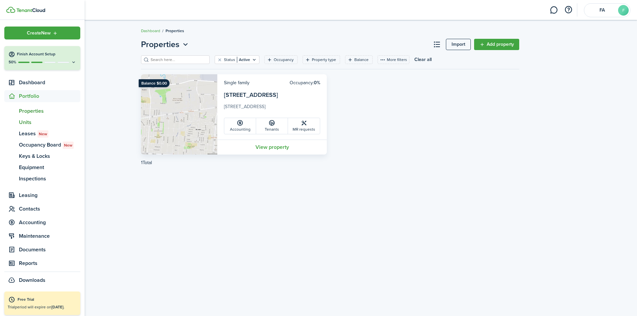
click at [30, 122] on span "Units" at bounding box center [49, 122] width 61 height 8
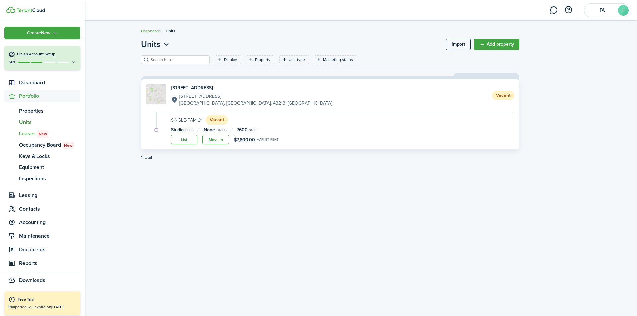
click at [29, 135] on span "Leases New" at bounding box center [49, 134] width 61 height 8
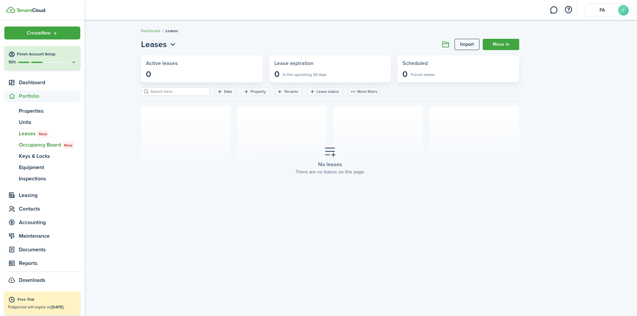
click at [29, 144] on span "Occupancy Board New" at bounding box center [49, 145] width 61 height 8
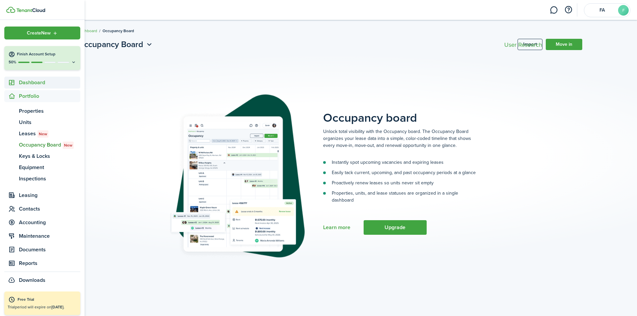
click at [32, 84] on span "Dashboard" at bounding box center [49, 83] width 61 height 8
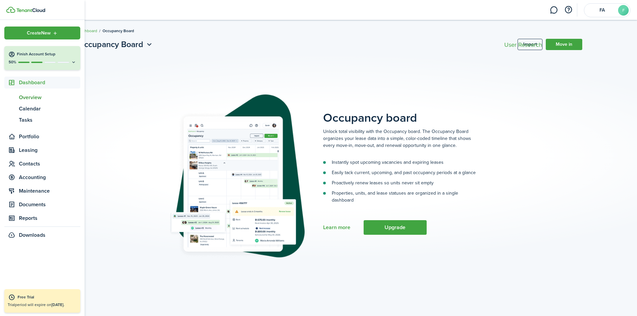
click at [31, 95] on span "Overview" at bounding box center [49, 97] width 61 height 8
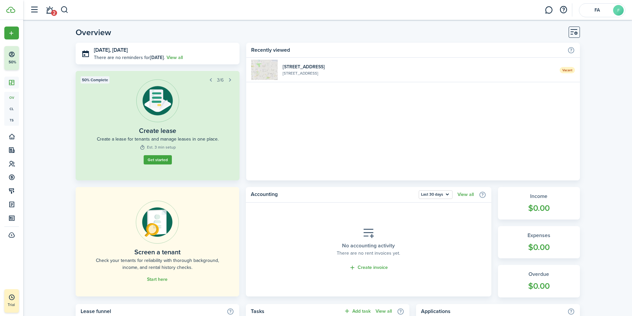
click at [210, 81] on button "button" at bounding box center [210, 79] width 9 height 9
click at [230, 81] on button "button" at bounding box center [229, 79] width 9 height 9
click at [230, 80] on button "button" at bounding box center [229, 79] width 9 height 9
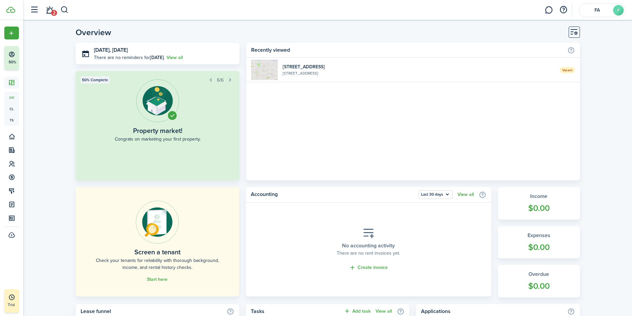
click at [230, 80] on button "button" at bounding box center [229, 79] width 9 height 9
click at [211, 82] on button "button" at bounding box center [210, 79] width 9 height 9
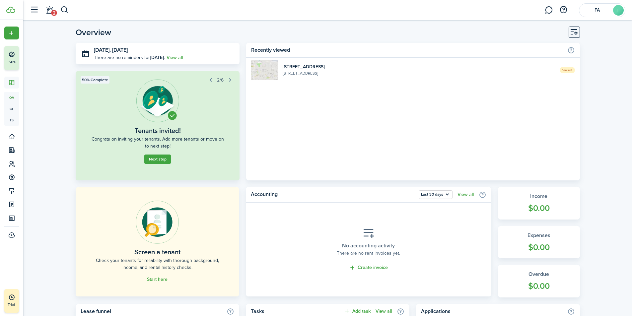
click at [211, 82] on button "button" at bounding box center [210, 79] width 9 height 9
click at [211, 82] on button "button" at bounding box center [211, 79] width 9 height 9
click at [209, 80] on button "button" at bounding box center [211, 79] width 9 height 9
click at [230, 78] on button "button" at bounding box center [229, 79] width 9 height 9
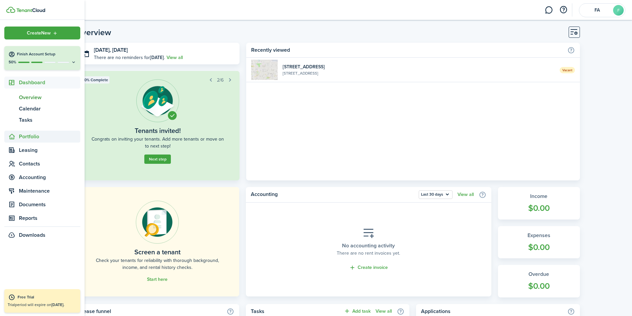
click at [17, 136] on sidebar-link-icon at bounding box center [11, 136] width 15 height 7
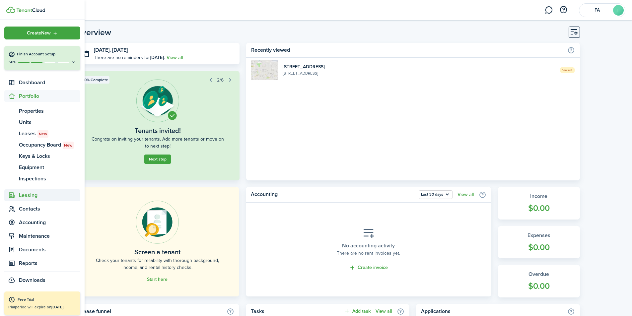
click at [27, 193] on span "Leasing" at bounding box center [49, 195] width 61 height 8
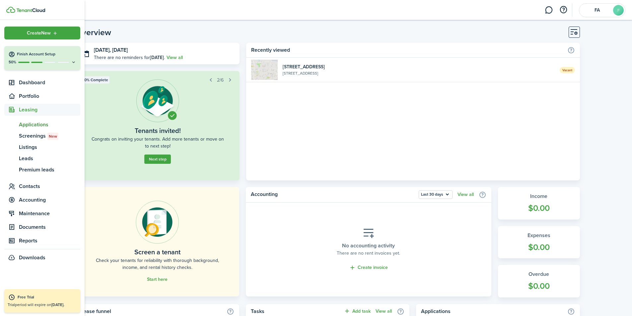
click at [40, 125] on span "Applications" at bounding box center [49, 125] width 61 height 8
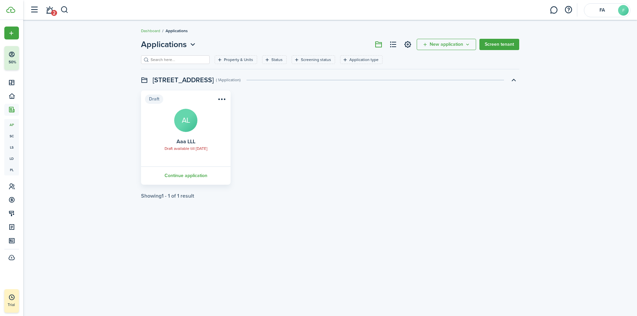
click at [470, 45] on button "New application" at bounding box center [445, 44] width 59 height 11
click at [434, 72] on button "Invite to apply" at bounding box center [447, 70] width 58 height 11
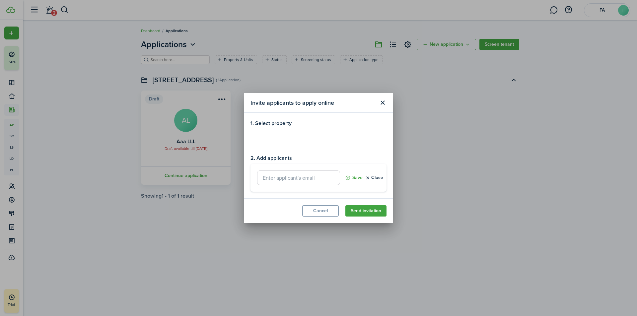
click at [288, 139] on loading-skeleton at bounding box center [318, 138] width 136 height 19
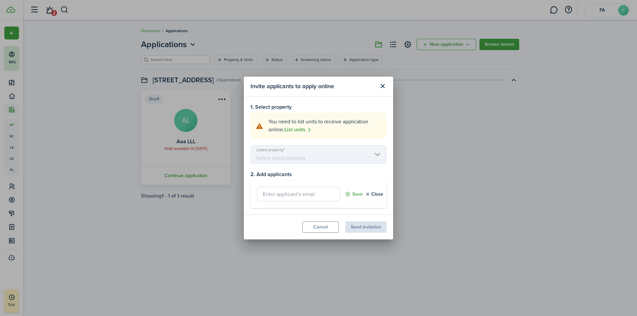
click at [377, 157] on mbsc-scroller "Listed property" at bounding box center [318, 154] width 136 height 19
click at [273, 154] on mbsc-scroller "Listed property" at bounding box center [318, 154] width 136 height 19
click at [378, 152] on mbsc-scroller "Listed property" at bounding box center [318, 154] width 136 height 19
click at [318, 228] on button "Cancel" at bounding box center [320, 226] width 36 height 11
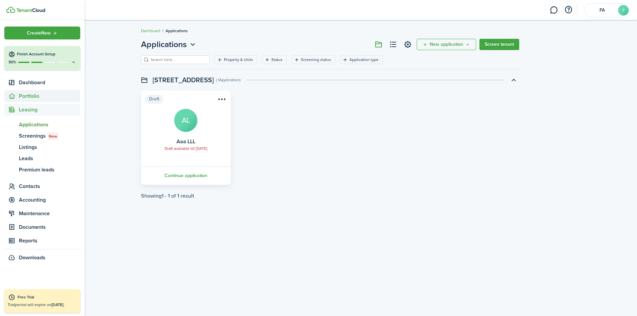
click at [27, 97] on span "Portfolio" at bounding box center [49, 96] width 61 height 8
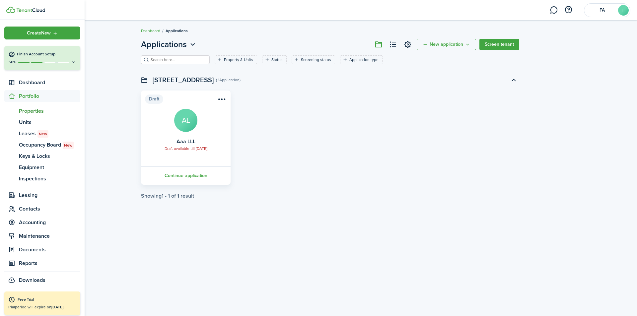
click at [27, 110] on span "Properties" at bounding box center [49, 111] width 61 height 8
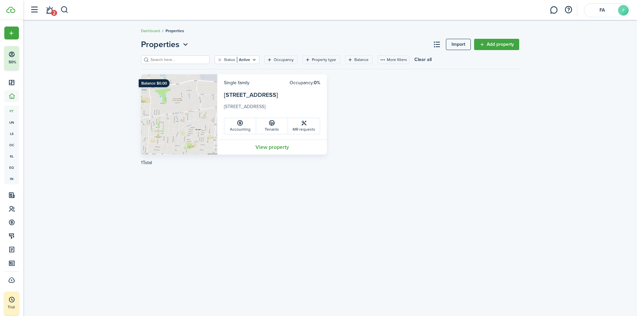
click at [187, 95] on img at bounding box center [179, 114] width 76 height 80
click at [192, 75] on img at bounding box center [179, 114] width 76 height 80
click at [273, 148] on link "View property" at bounding box center [271, 147] width 109 height 15
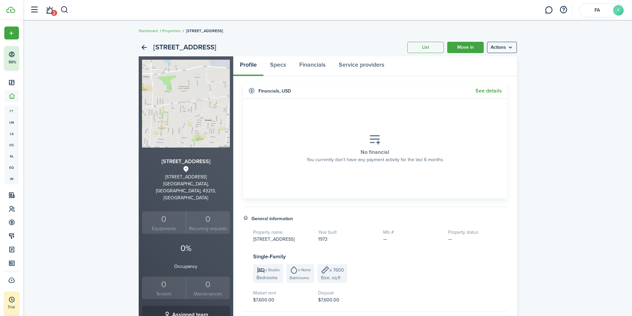
click at [430, 46] on link "List" at bounding box center [425, 47] width 36 height 11
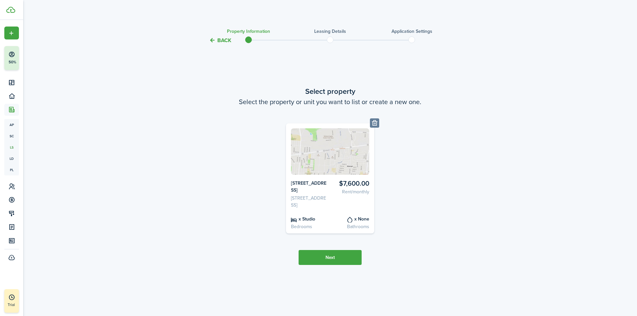
click at [319, 263] on button "Next" at bounding box center [329, 257] width 63 height 15
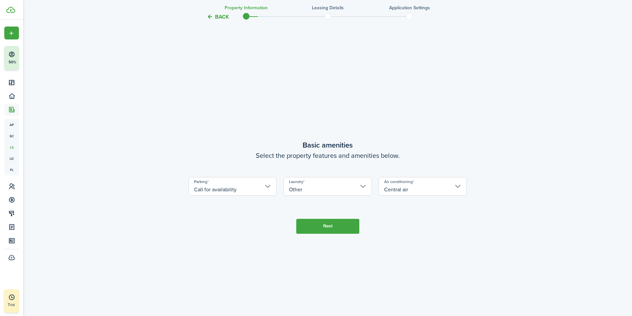
scroll to position [272, 0]
click at [327, 218] on button "Next" at bounding box center [327, 223] width 63 height 15
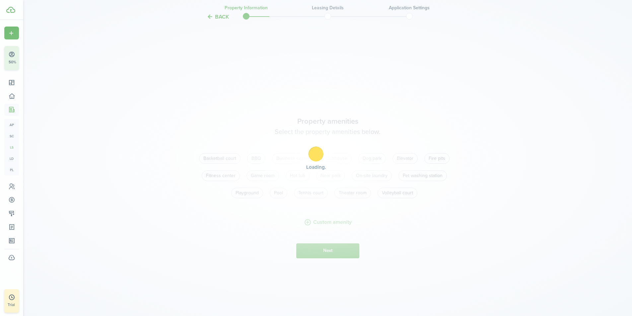
scroll to position [587, 0]
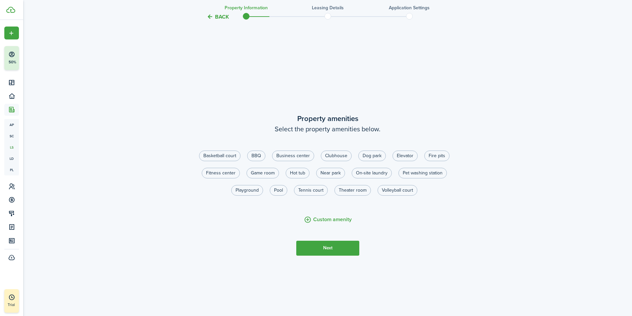
click at [330, 248] on button "Next" at bounding box center [327, 248] width 63 height 15
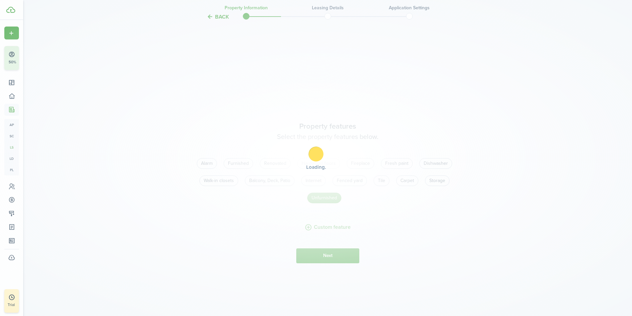
scroll to position [903, 0]
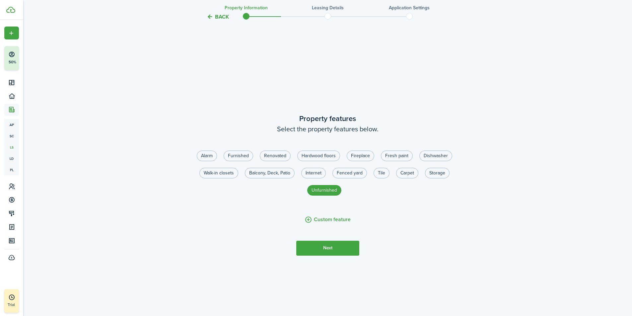
click at [331, 246] on button "Next" at bounding box center [327, 248] width 63 height 15
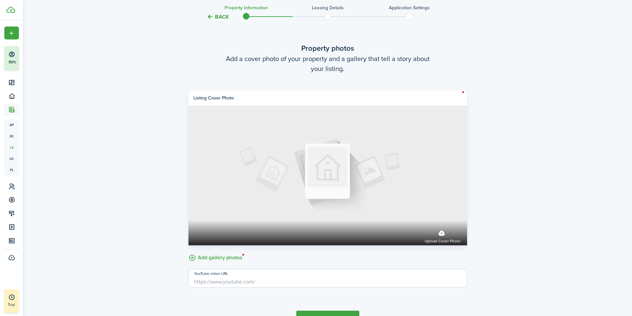
scroll to position [1252, 0]
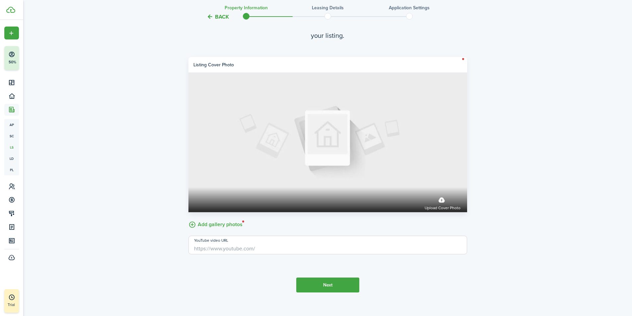
click at [214, 241] on input "YouTube video URL" at bounding box center [327, 245] width 278 height 19
click at [192, 224] on label "Add gallery photos" at bounding box center [215, 224] width 54 height 10
click at [188, 219] on input "Add gallery photos" at bounding box center [188, 219] width 0 height 0
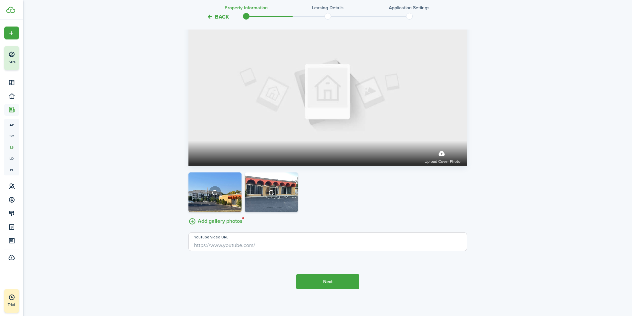
scroll to position [1300, 0]
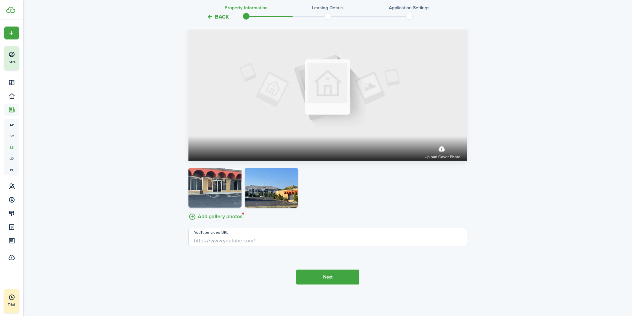
click at [330, 280] on button "Next" at bounding box center [327, 277] width 63 height 15
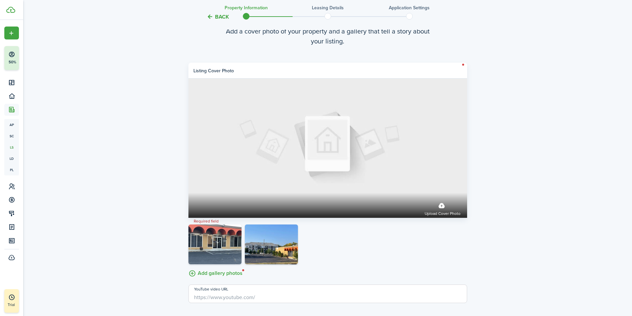
scroll to position [1259, 0]
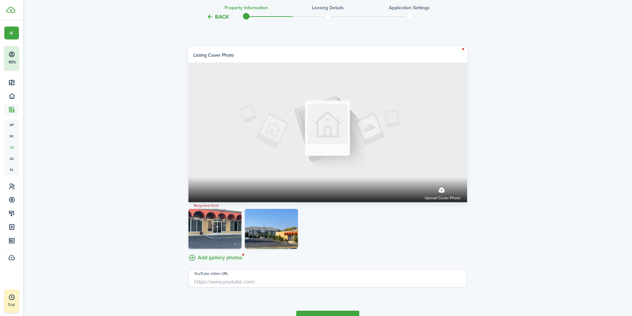
click at [215, 281] on input "YouTube video URL" at bounding box center [327, 278] width 278 height 19
type input "B"
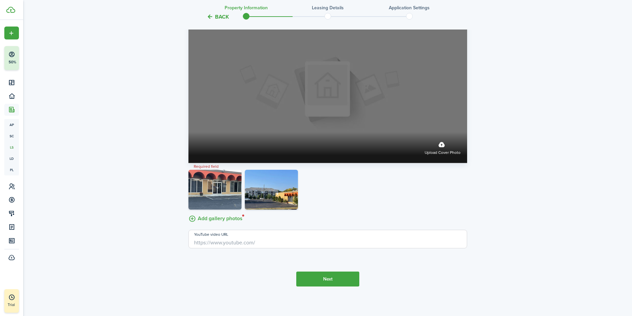
scroll to position [1300, 0]
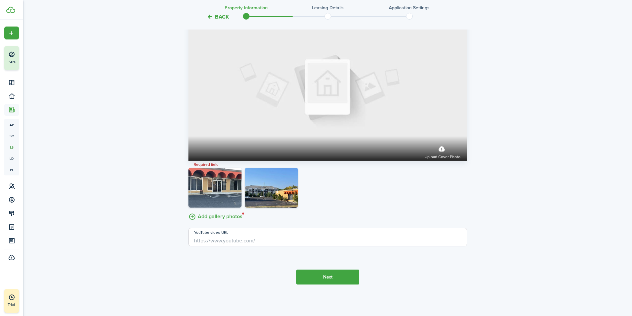
click at [334, 279] on button "Next" at bounding box center [327, 277] width 63 height 15
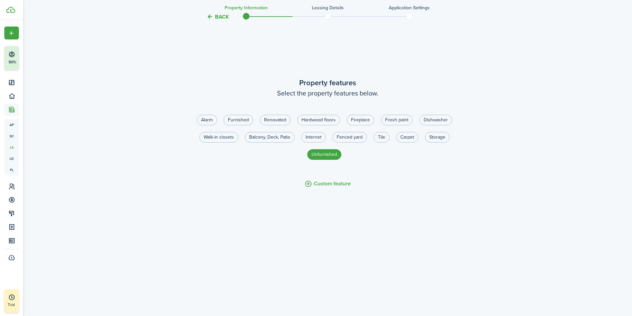
scroll to position [928, 0]
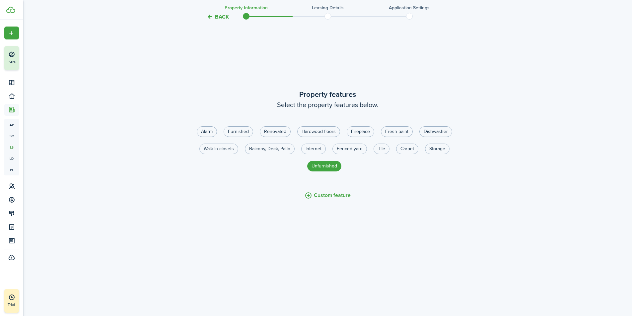
click at [337, 196] on button "Custom feature" at bounding box center [327, 195] width 46 height 8
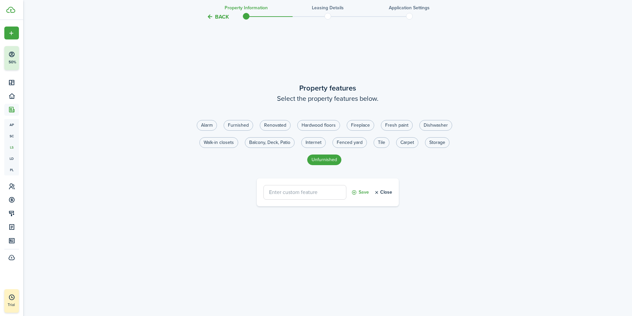
click at [379, 192] on button "Close" at bounding box center [383, 192] width 18 height 15
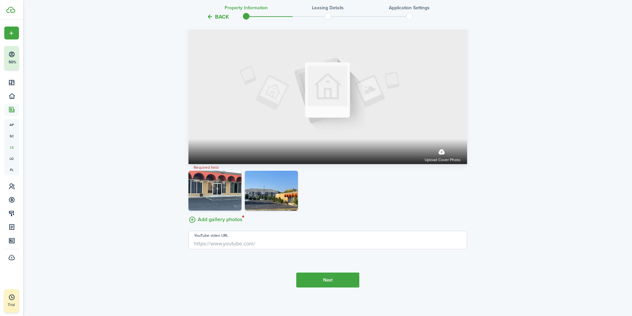
scroll to position [1300, 0]
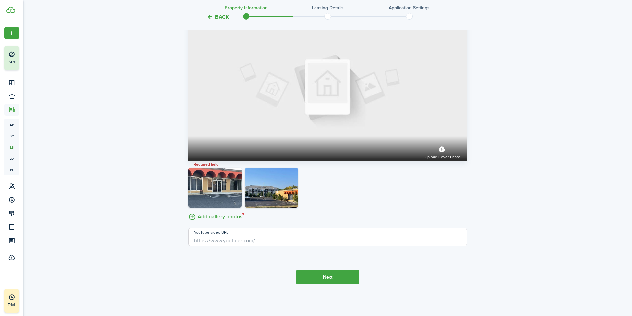
click at [224, 240] on input "YouTube video URL" at bounding box center [327, 237] width 278 height 19
paste input "[URL][DOMAIN_NAME]"
type input "[URL][DOMAIN_NAME]"
click at [322, 279] on button "Next" at bounding box center [327, 277] width 63 height 15
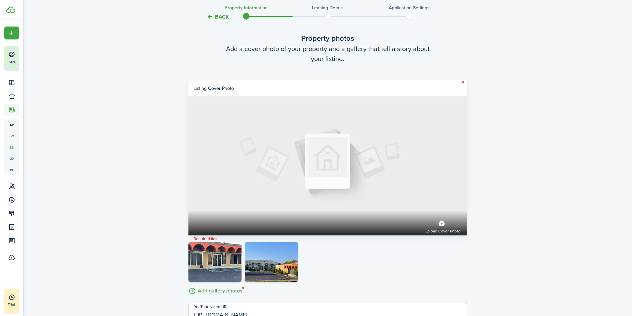
scroll to position [1259, 0]
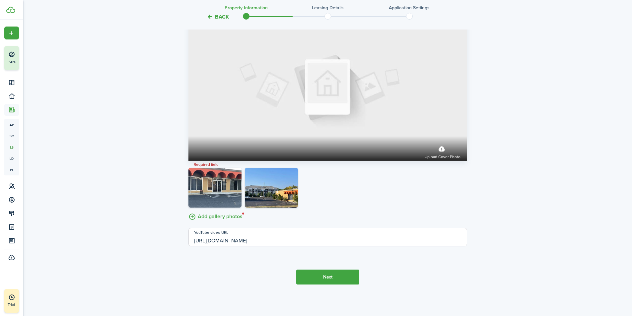
click at [325, 278] on button "Next" at bounding box center [327, 277] width 63 height 15
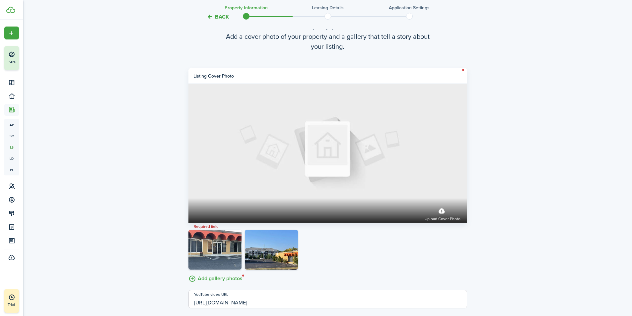
scroll to position [1226, 0]
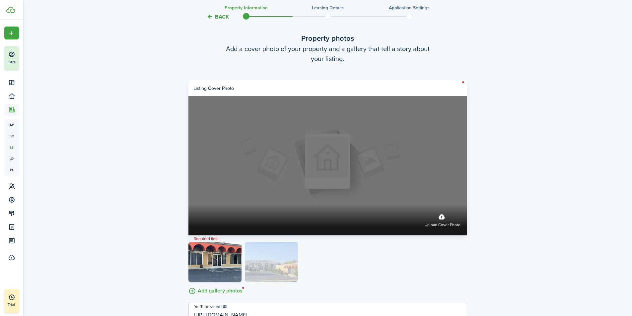
drag, startPoint x: 263, startPoint y: 258, endPoint x: 299, endPoint y: 157, distance: 106.2
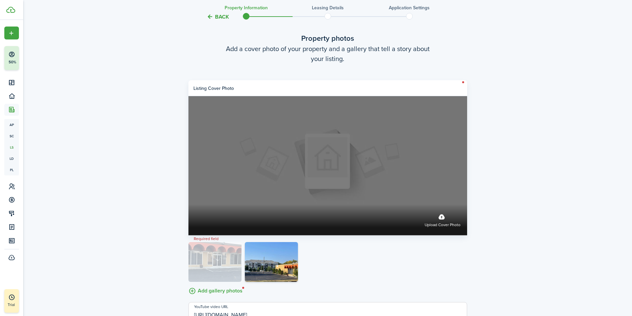
drag, startPoint x: 219, startPoint y: 263, endPoint x: 282, endPoint y: 161, distance: 120.1
click at [439, 225] on span "Upload cover photo" at bounding box center [442, 225] width 36 height 7
click at [188, 204] on input "Upload cover photo" at bounding box center [188, 204] width 0 height 0
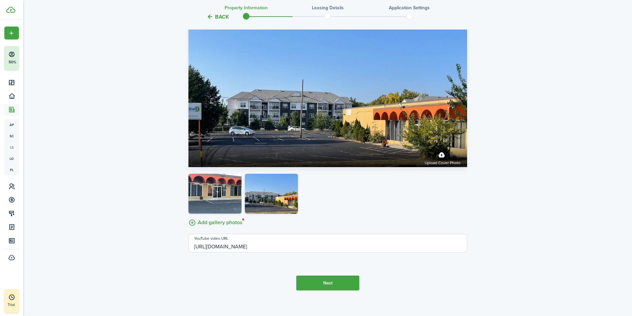
scroll to position [1300, 0]
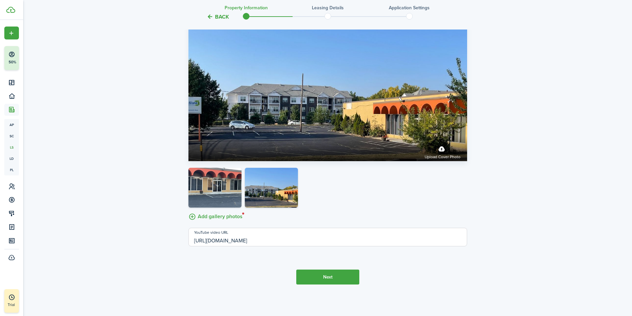
drag, startPoint x: 326, startPoint y: 242, endPoint x: 187, endPoint y: 250, distance: 138.8
click at [334, 278] on button "Next" at bounding box center [327, 277] width 63 height 15
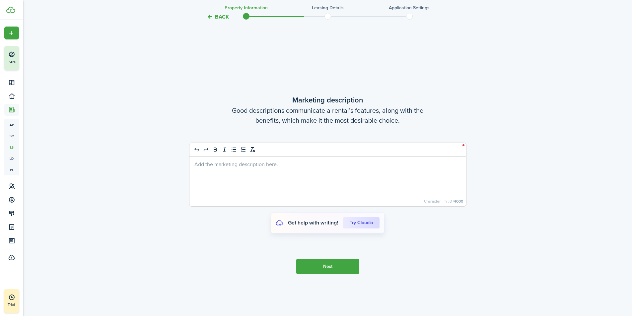
scroll to position [1539, 0]
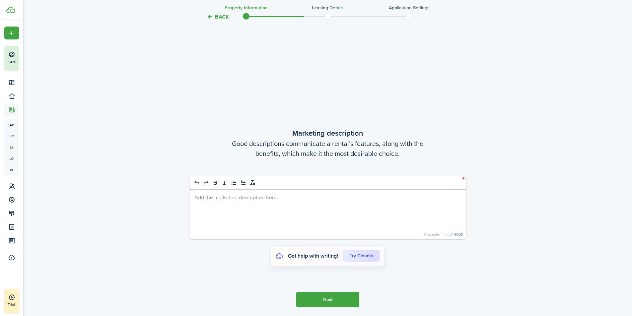
click at [222, 201] on div at bounding box center [327, 215] width 276 height 50
click at [338, 298] on button "Next" at bounding box center [327, 299] width 63 height 15
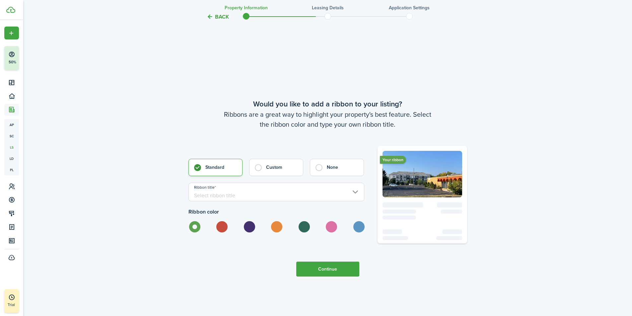
scroll to position [1888, 0]
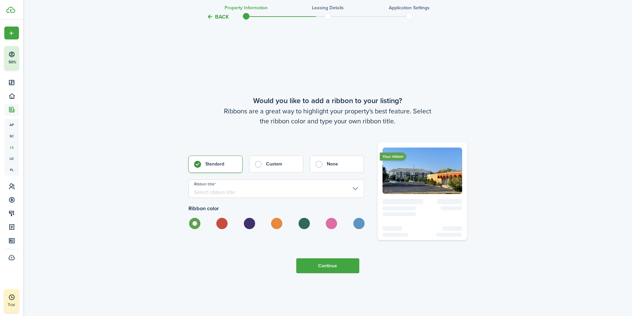
click at [236, 188] on input "Ribbon title" at bounding box center [276, 188] width 176 height 19
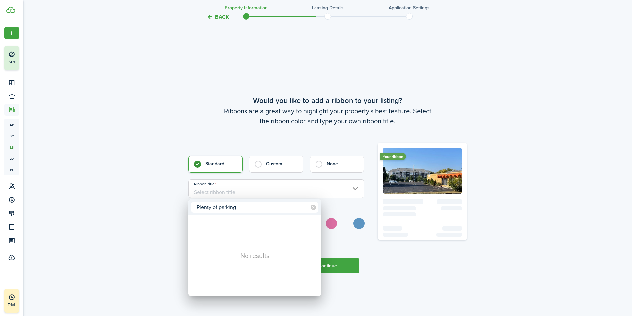
type input "Plenty of parking"
click at [452, 295] on div at bounding box center [316, 158] width 738 height 422
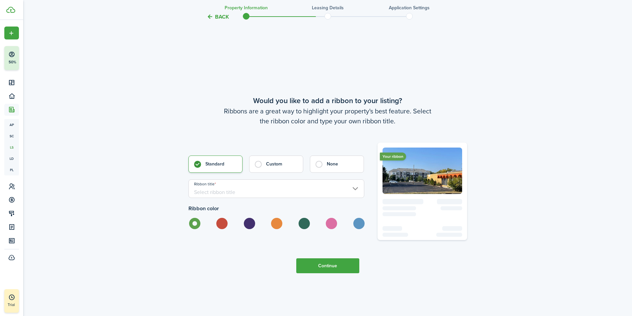
click at [341, 270] on button "Continue" at bounding box center [327, 265] width 63 height 15
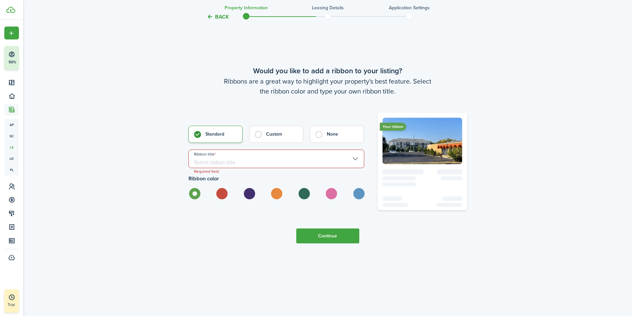
scroll to position [1918, 0]
click at [309, 159] on input "Ribbon title" at bounding box center [276, 158] width 176 height 19
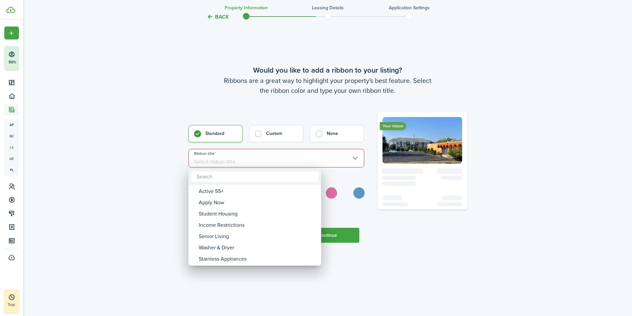
click at [386, 221] on div at bounding box center [316, 158] width 738 height 422
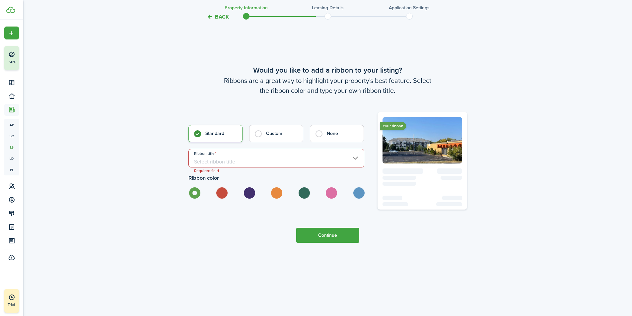
click at [223, 193] on label at bounding box center [221, 192] width 12 height 11
radio input "false"
radio input "true"
click at [224, 192] on label at bounding box center [221, 192] width 12 height 11
click at [332, 236] on button "Continue" at bounding box center [327, 235] width 63 height 15
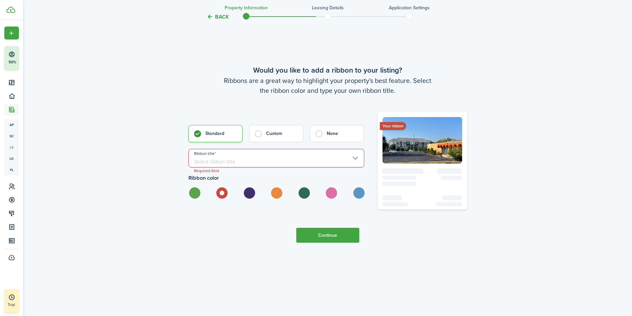
click at [332, 235] on button "Continue" at bounding box center [327, 235] width 63 height 15
click at [232, 160] on input "Ribbon title" at bounding box center [276, 158] width 176 height 19
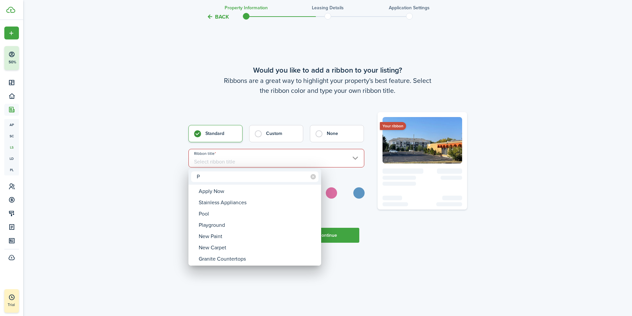
type input "P"
click at [265, 136] on div at bounding box center [316, 158] width 738 height 422
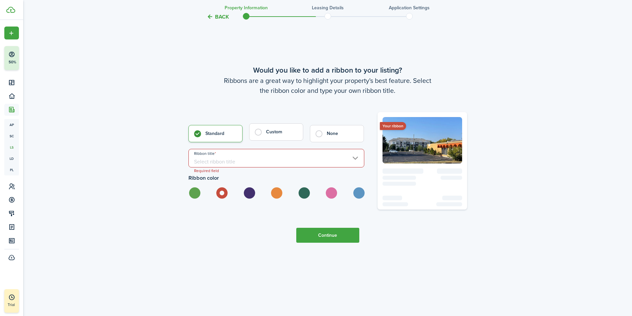
click at [260, 135] on label "Custom" at bounding box center [276, 131] width 54 height 17
radio input "false"
radio input "true"
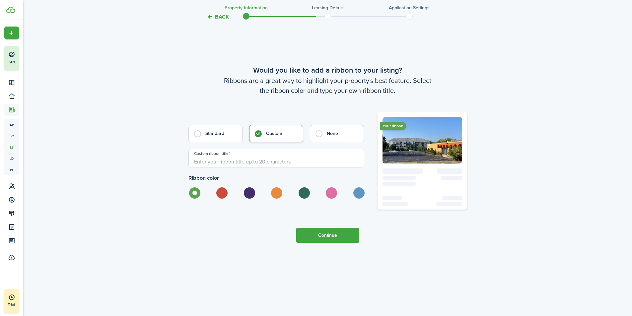
click at [229, 163] on input "Custom ribbon title" at bounding box center [276, 158] width 176 height 19
type input "Plenty of parking"
click at [338, 240] on button "Continue" at bounding box center [327, 235] width 63 height 15
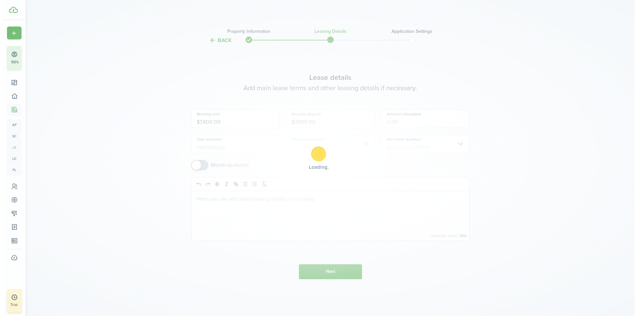
scroll to position [0, 0]
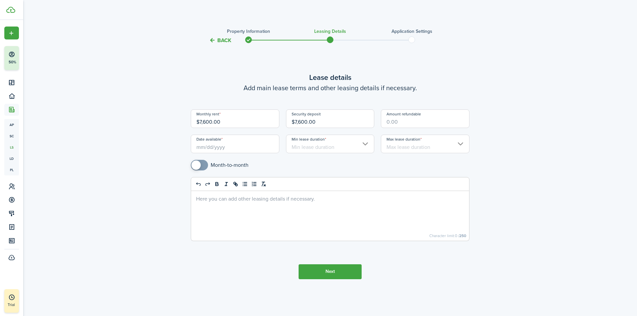
click at [313, 148] on input "Min lease duration" at bounding box center [330, 144] width 89 height 19
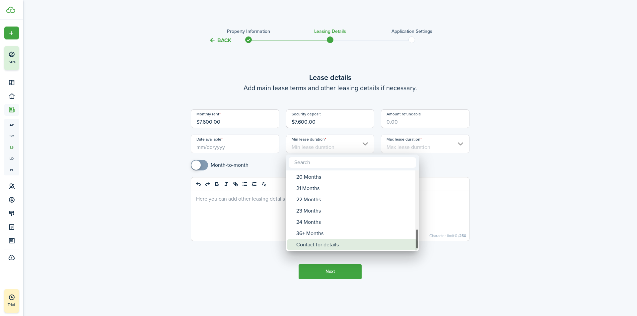
click at [316, 245] on div "Contact for details" at bounding box center [354, 244] width 117 height 11
type input "Contact for details"
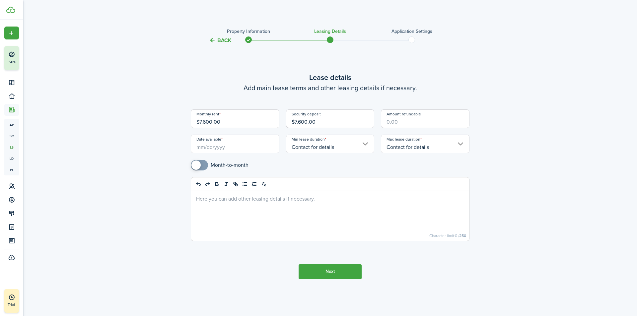
click at [199, 149] on input "Date available" at bounding box center [235, 144] width 89 height 19
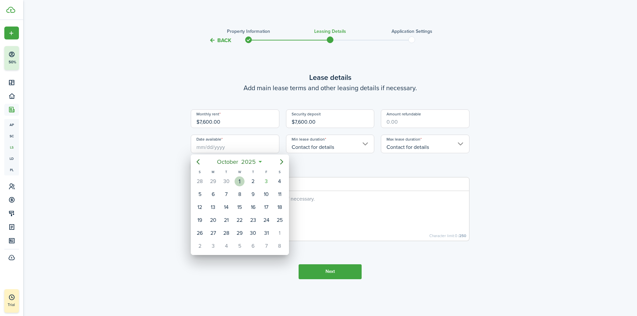
click at [239, 181] on div "1" at bounding box center [239, 181] width 10 height 10
type input "[DATE]"
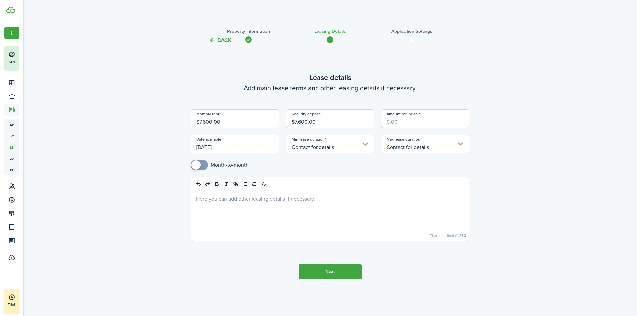
click at [331, 271] on button "Next" at bounding box center [329, 271] width 63 height 15
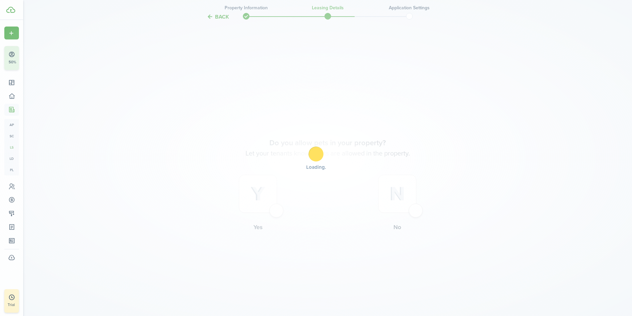
scroll to position [272, 0]
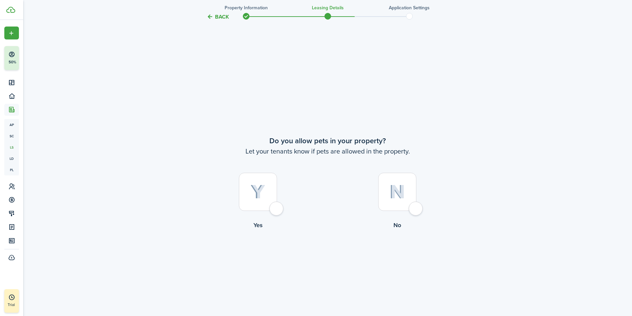
click at [416, 209] on div at bounding box center [397, 192] width 38 height 38
radio input "true"
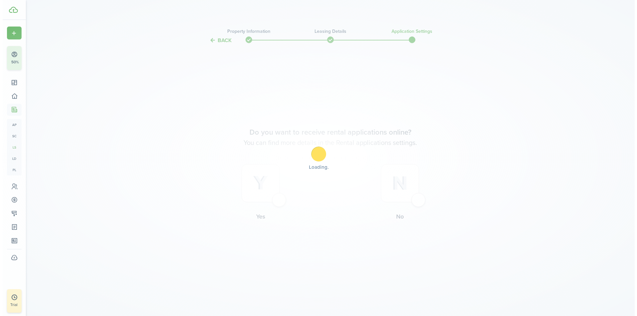
scroll to position [0, 0]
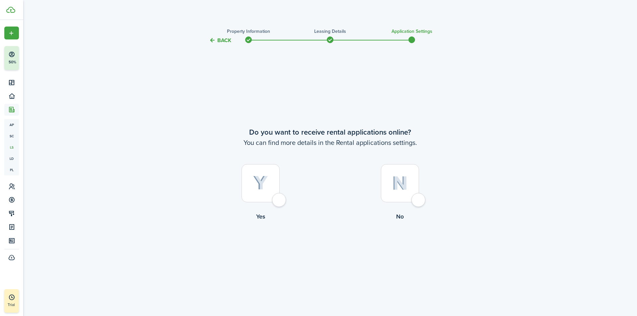
click at [277, 199] on div at bounding box center [260, 183] width 38 height 38
radio input "true"
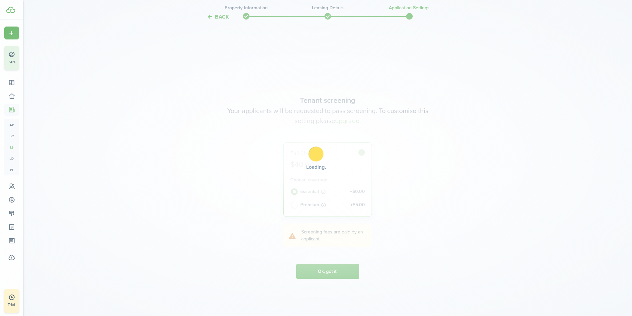
scroll to position [272, 0]
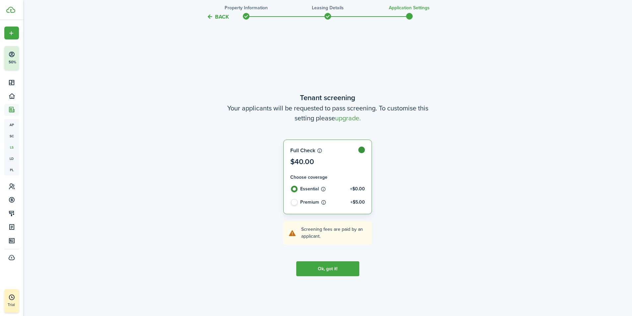
click at [332, 269] on button "Ok, got it!" at bounding box center [327, 268] width 63 height 15
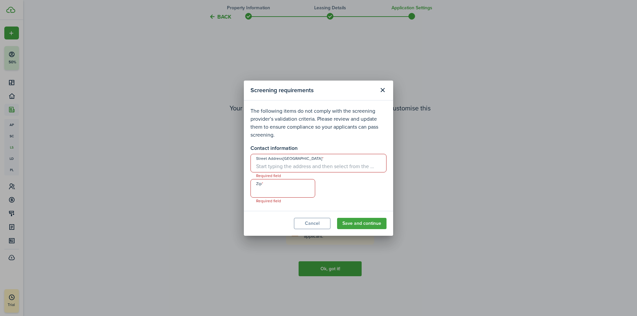
click at [260, 169] on input "Street Address[GEOGRAPHIC_DATA]" at bounding box center [318, 163] width 136 height 19
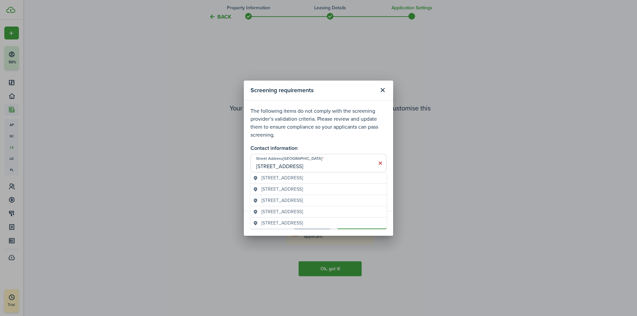
click at [301, 189] on span "[STREET_ADDRESS]" at bounding box center [281, 189] width 41 height 7
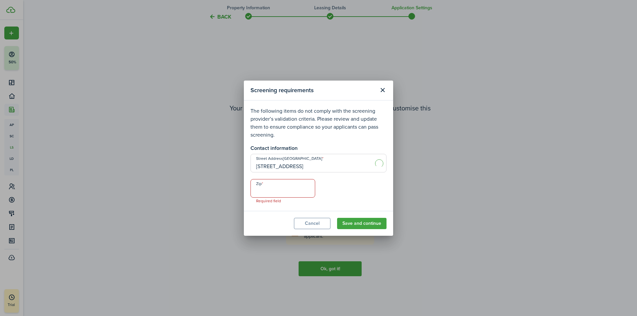
type input "[STREET_ADDRESS]"
type input "43213"
click at [361, 225] on button "Save and continue" at bounding box center [361, 223] width 49 height 11
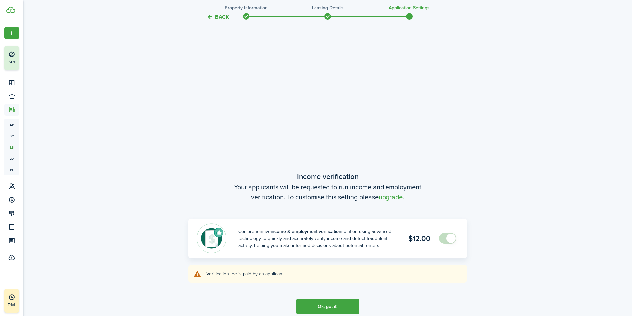
scroll to position [521, 0]
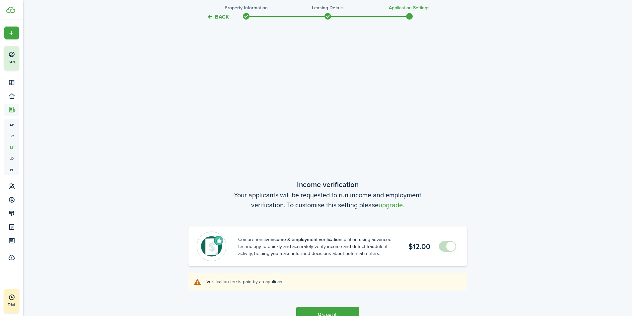
click at [444, 245] on span at bounding box center [447, 246] width 7 height 11
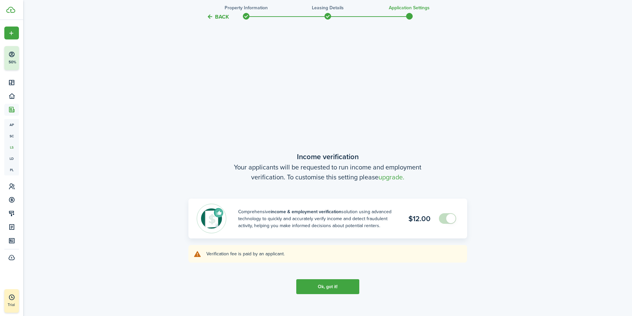
scroll to position [587, 0]
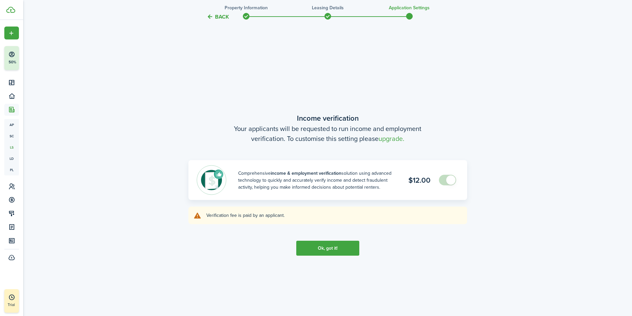
click at [327, 248] on button "Ok, got it!" at bounding box center [327, 248] width 63 height 15
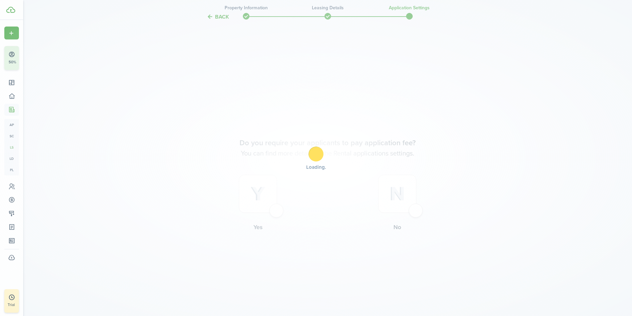
scroll to position [903, 0]
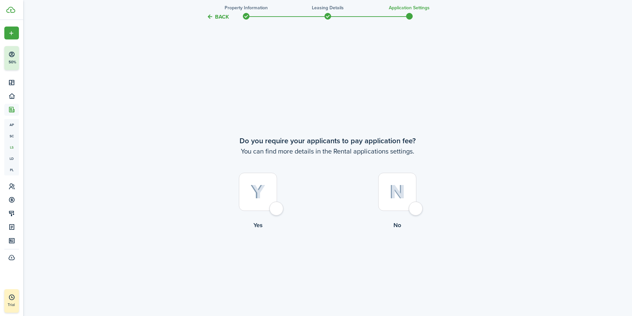
click at [274, 211] on div at bounding box center [258, 192] width 38 height 38
radio input "true"
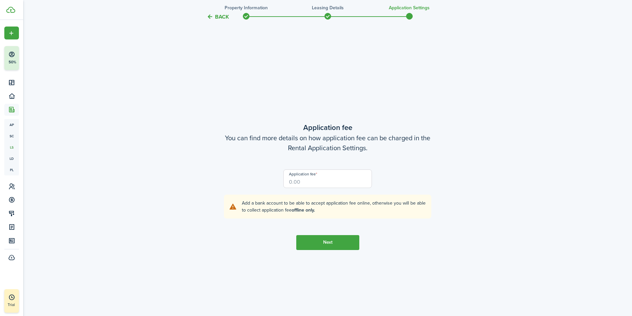
scroll to position [1219, 0]
click at [287, 182] on input "Application fee" at bounding box center [327, 177] width 89 height 19
type input "$50"
drag, startPoint x: 301, startPoint y: 182, endPoint x: 281, endPoint y: 181, distance: 19.9
click at [281, 181] on div "Application fee $50" at bounding box center [327, 180] width 95 height 25
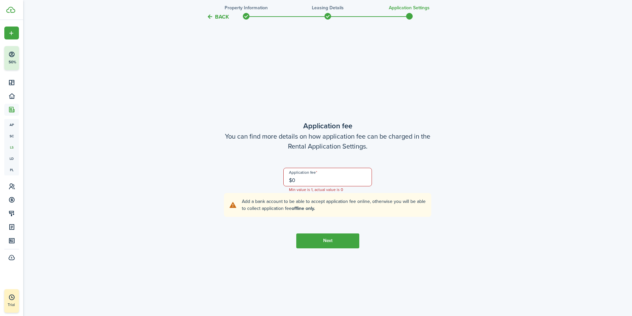
type input "$00"
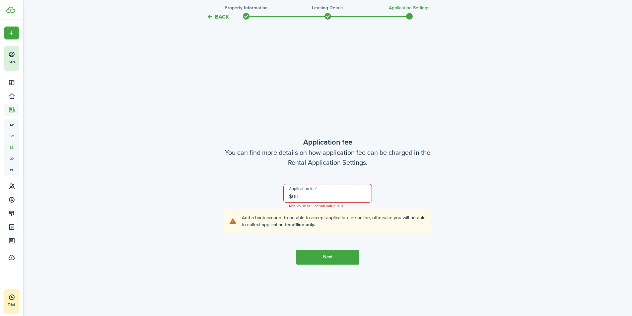
scroll to position [1219, 0]
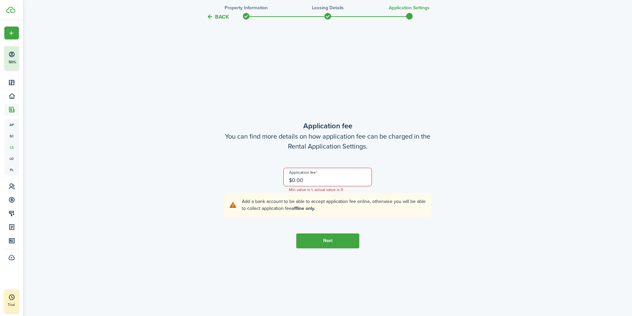
click at [322, 242] on button "Next" at bounding box center [327, 240] width 63 height 15
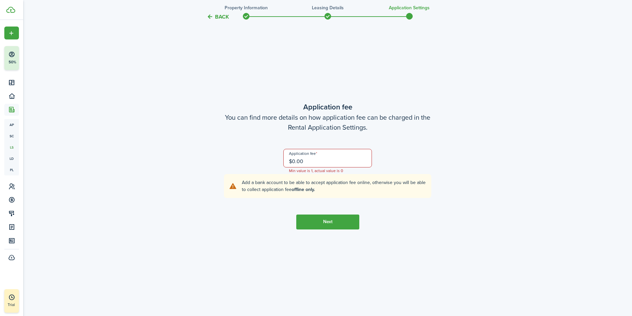
drag, startPoint x: 307, startPoint y: 161, endPoint x: 292, endPoint y: 161, distance: 14.3
click at [292, 161] on input "$0.00" at bounding box center [327, 158] width 89 height 19
type input "$50"
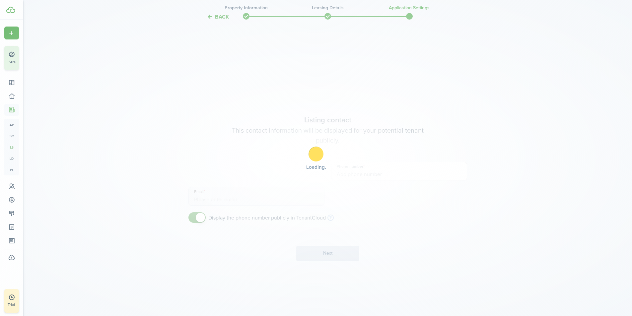
type input "[PHONE_NUMBER]"
type input "[EMAIL_ADDRESS][DOMAIN_NAME]"
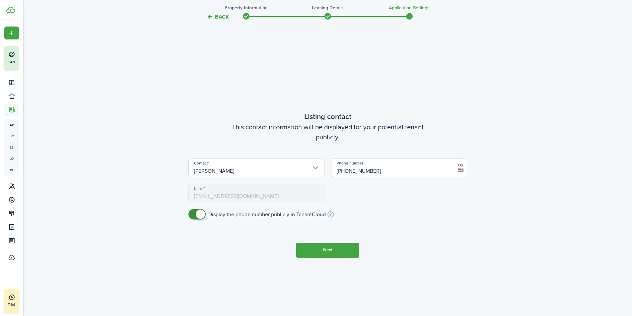
type input "$50.00"
drag, startPoint x: 330, startPoint y: 251, endPoint x: 205, endPoint y: 232, distance: 126.3
click at [205, 232] on tc-wizard-step "Listing contact This contact information will be displayed for your potential t…" at bounding box center [327, 184] width 278 height 316
checkbox input "false"
click at [194, 214] on span at bounding box center [197, 214] width 7 height 11
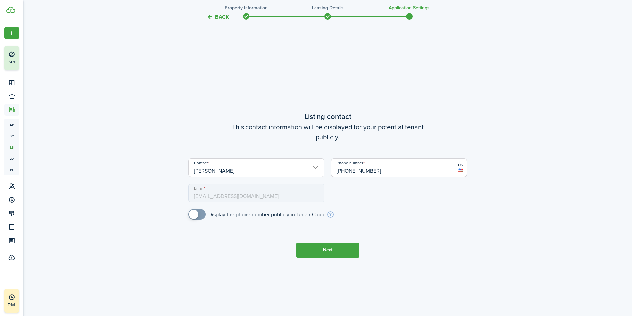
click at [329, 250] on button "Next" at bounding box center [327, 250] width 63 height 15
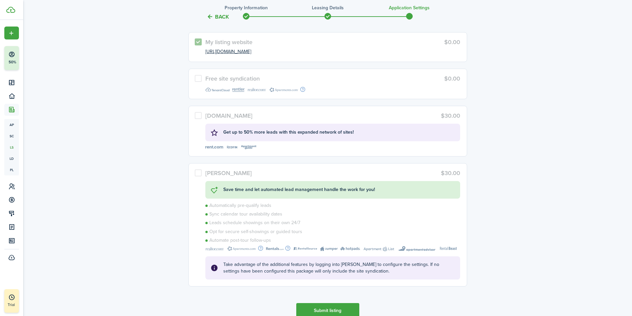
scroll to position [1963, 0]
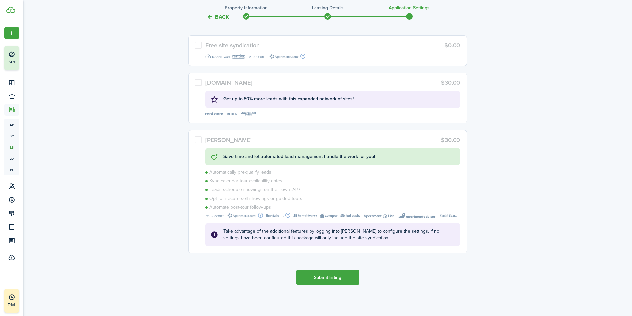
click at [334, 275] on button "Submit listing" at bounding box center [327, 277] width 63 height 15
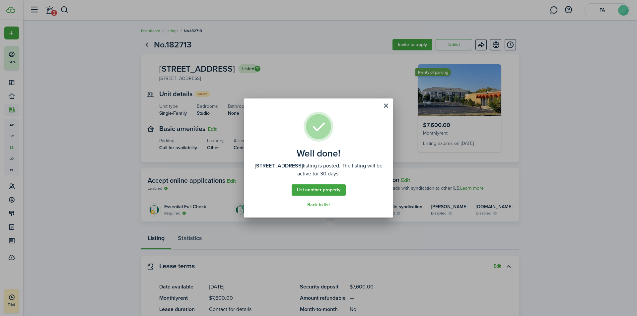
click at [383, 106] on button "Close modal" at bounding box center [385, 105] width 11 height 11
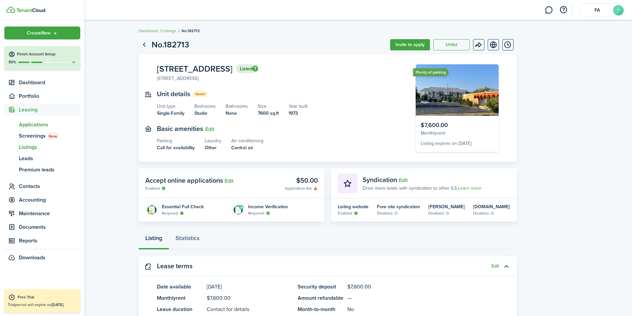
click at [26, 124] on span "Applications" at bounding box center [49, 125] width 61 height 8
